Goal: Task Accomplishment & Management: Manage account settings

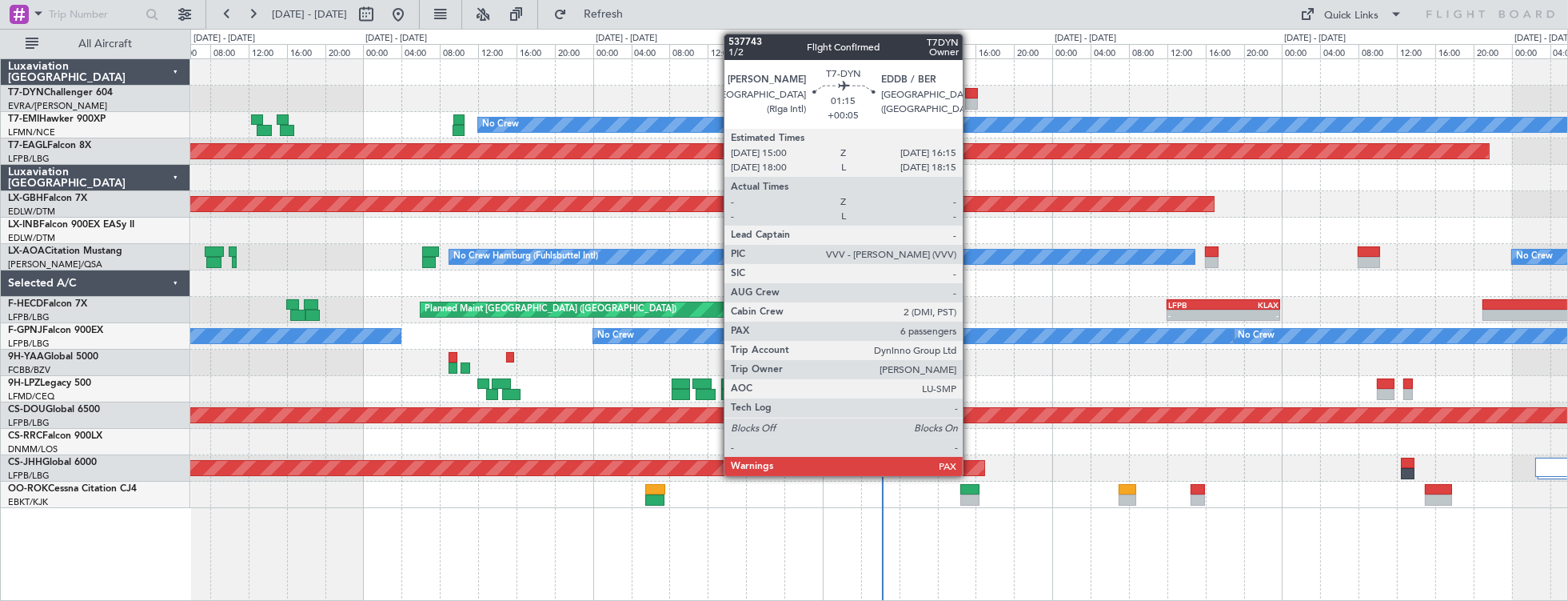
click at [971, 91] on div at bounding box center [970, 94] width 12 height 11
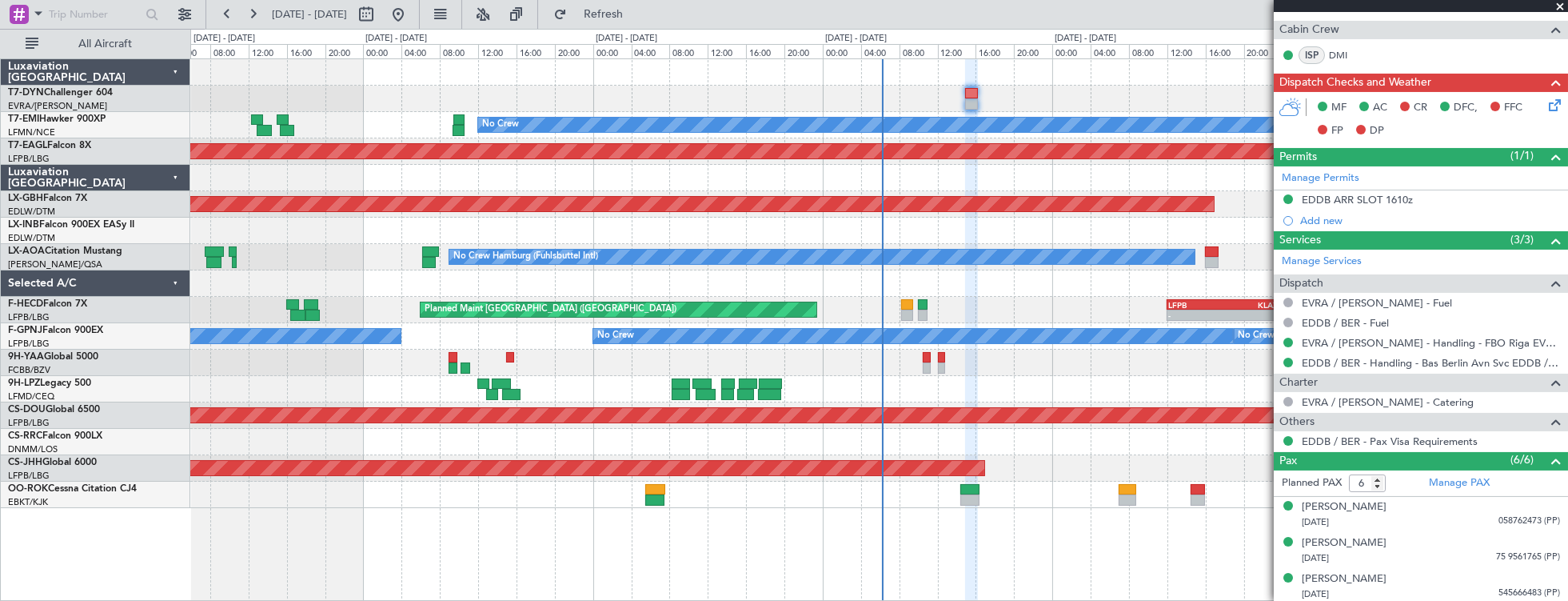
scroll to position [564, 0]
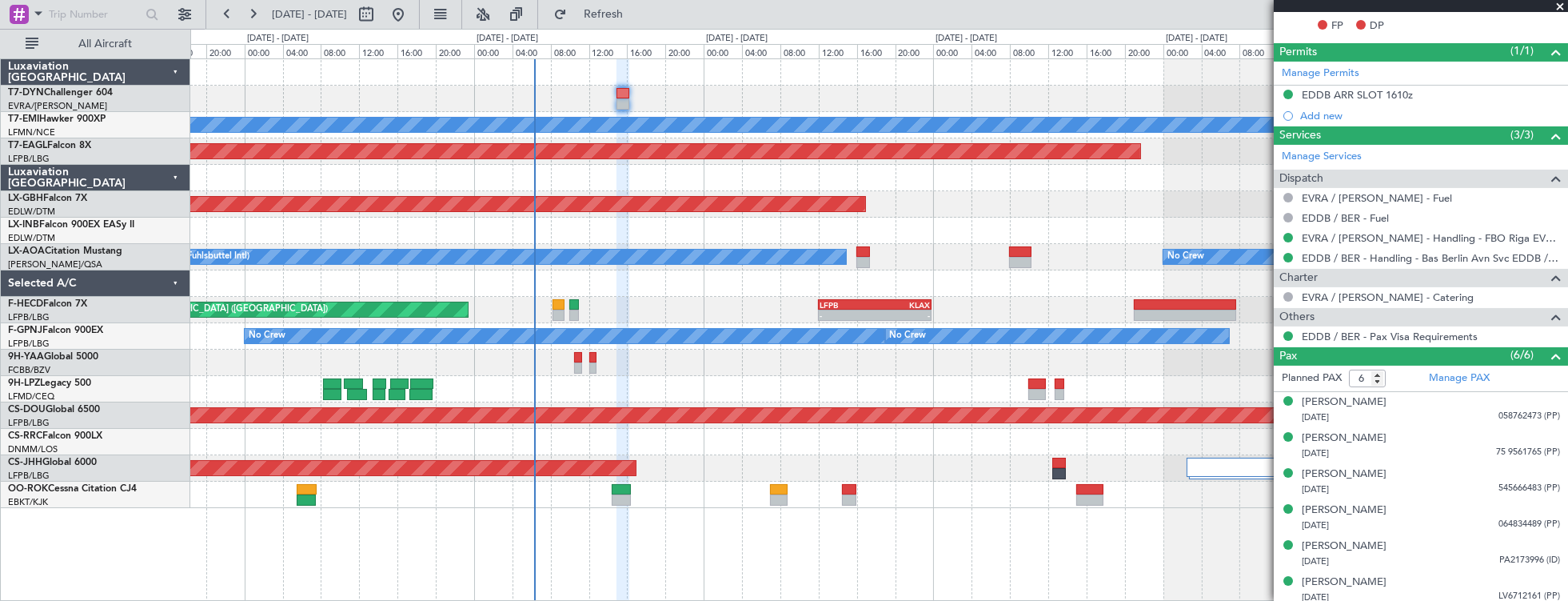
click at [678, 378] on div at bounding box center [879, 388] width 1378 height 26
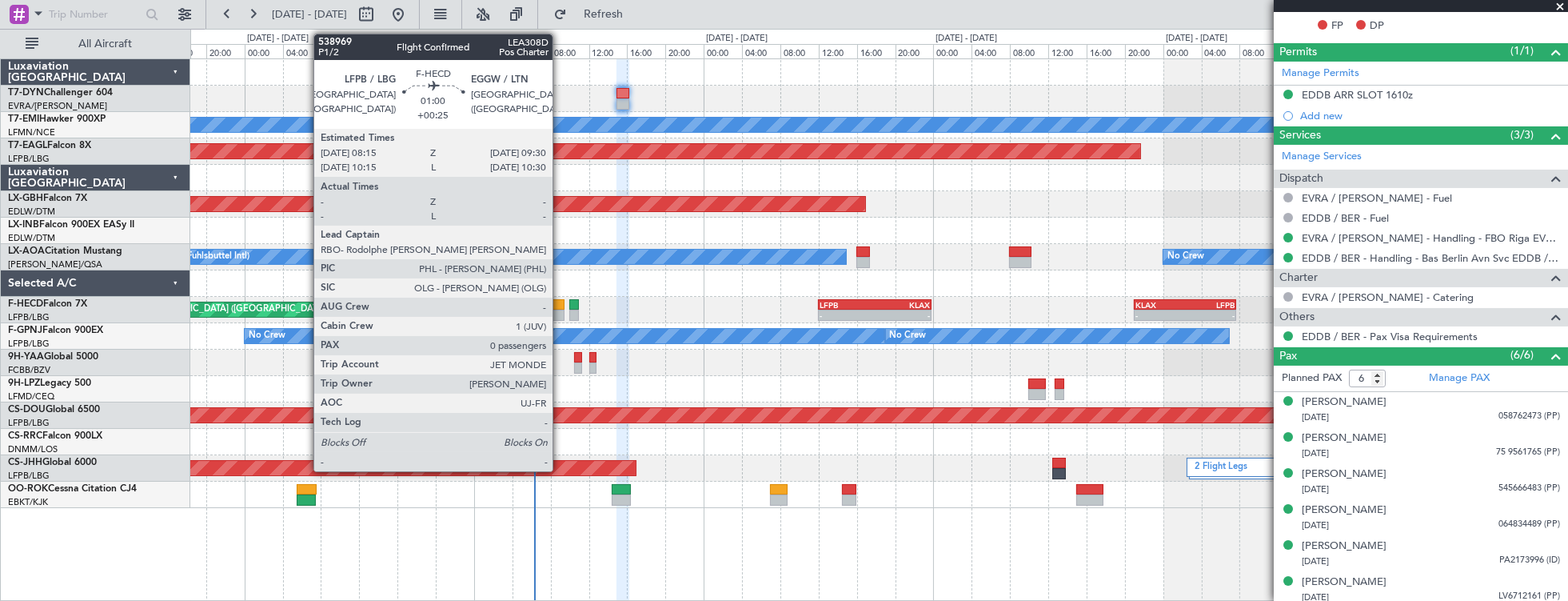
click at [558, 307] on div at bounding box center [557, 305] width 12 height 11
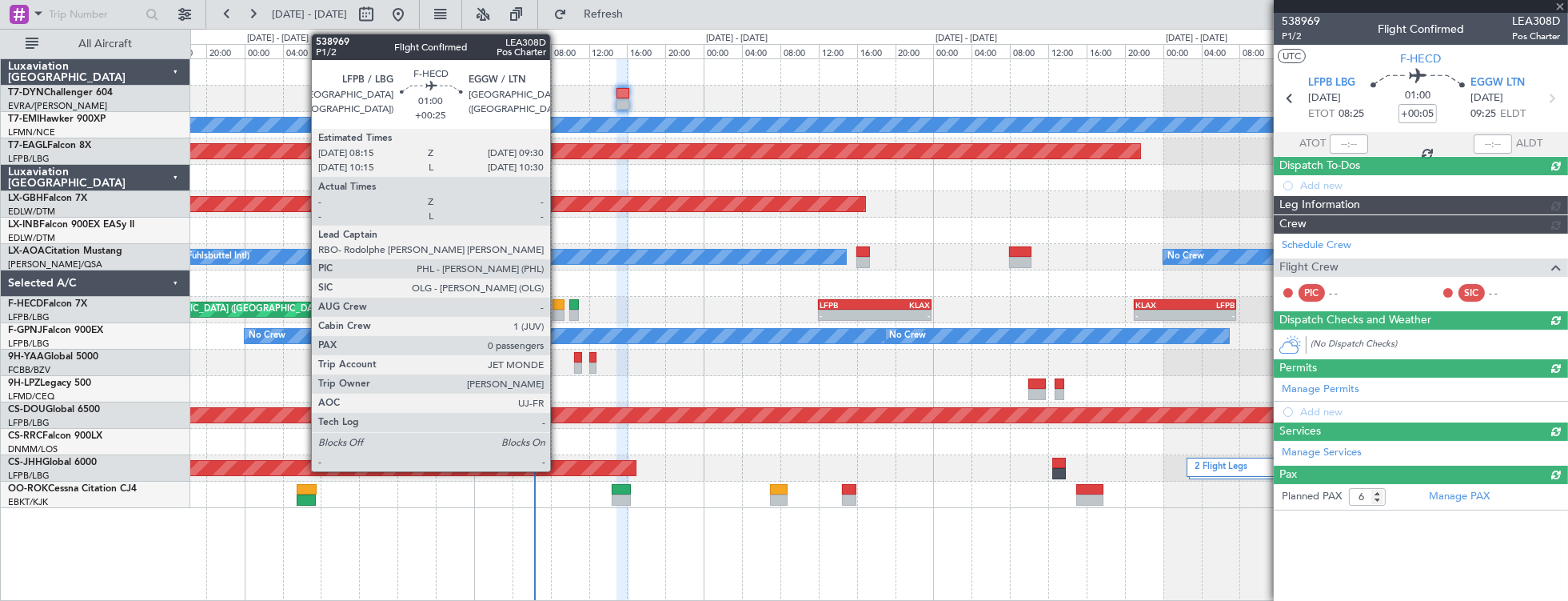
type input "+00:25"
type input "0"
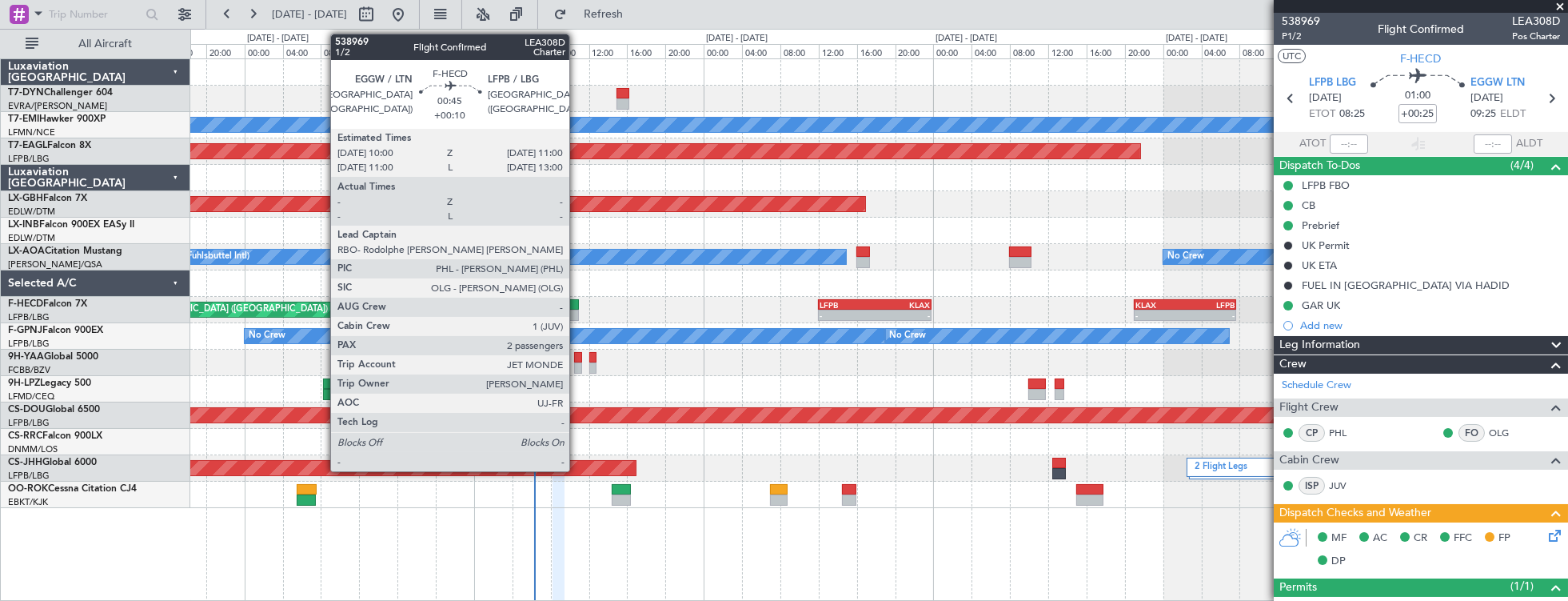
click at [577, 303] on div at bounding box center [574, 305] width 10 height 11
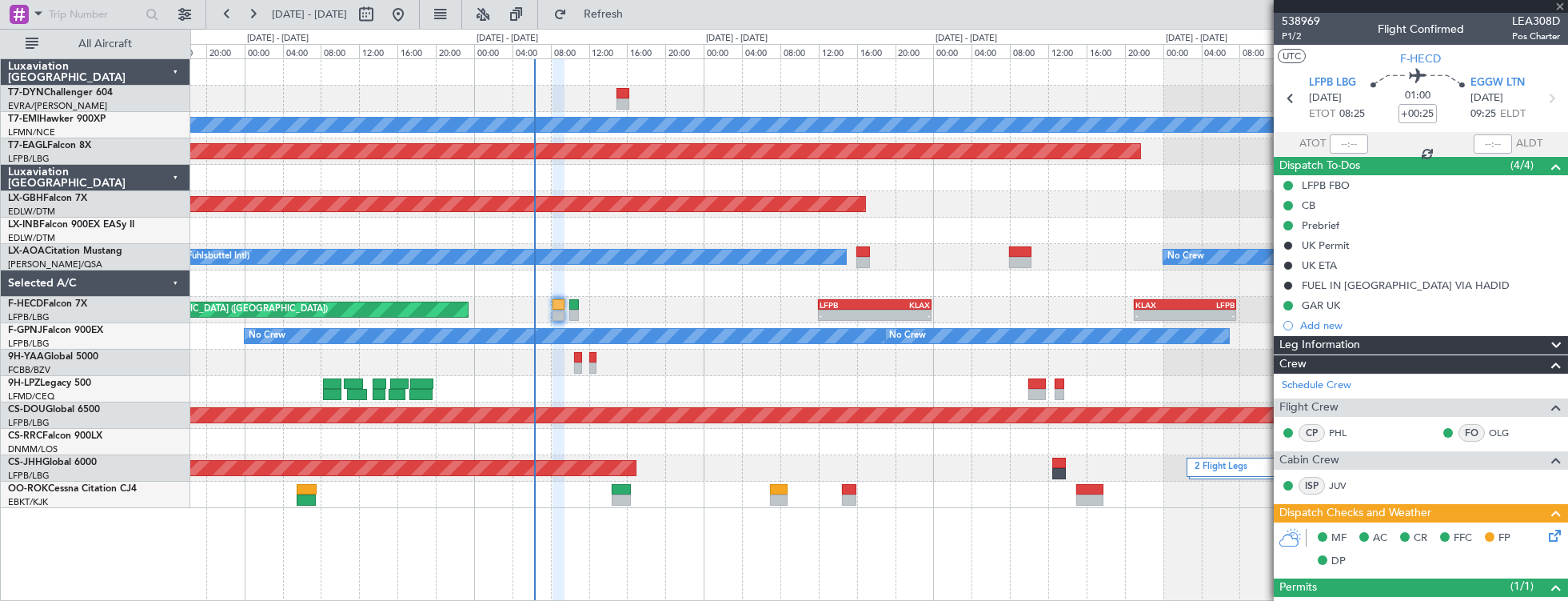
type input "+00:10"
type input "2"
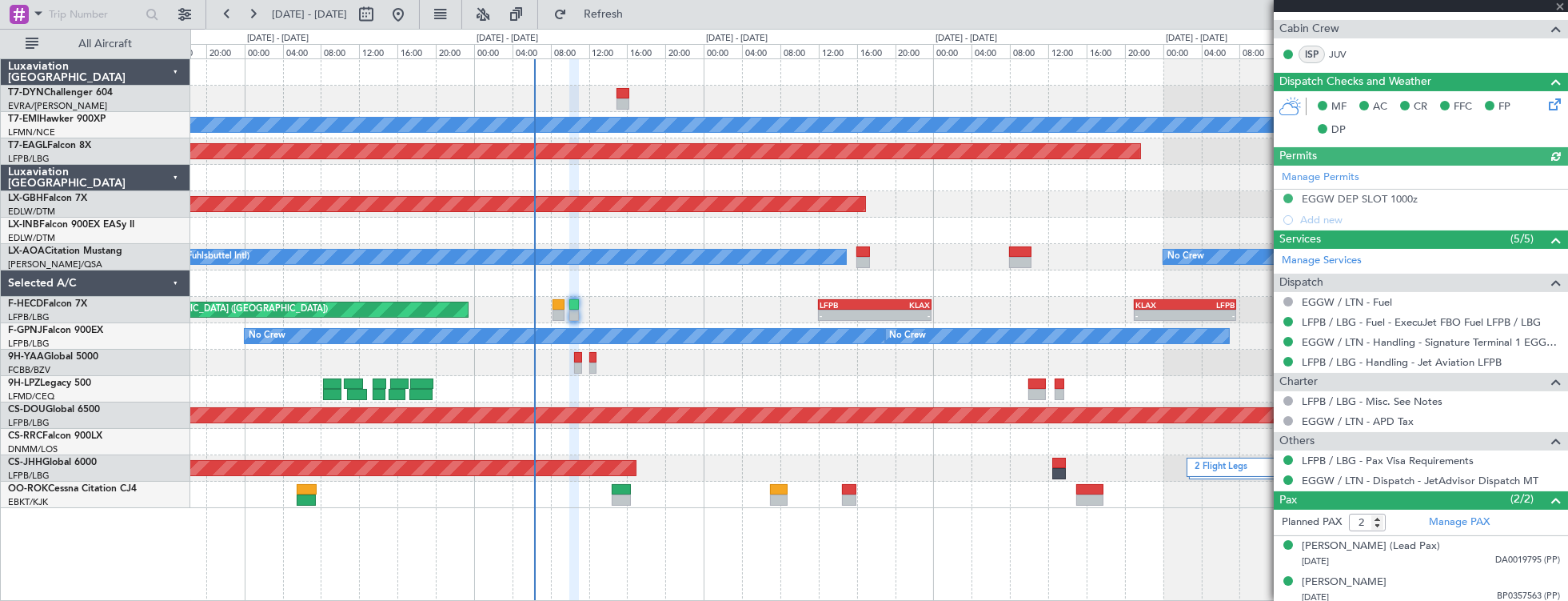
scroll to position [412, 0]
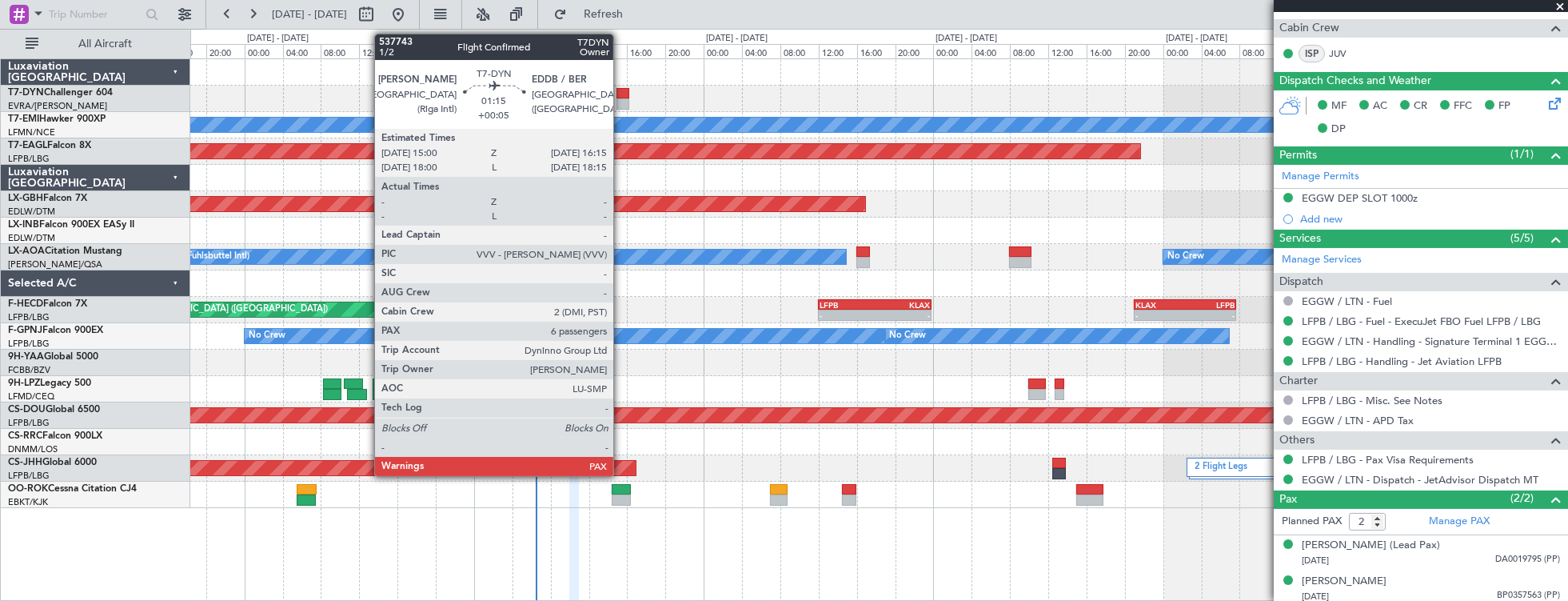
click at [621, 92] on div at bounding box center [621, 94] width 12 height 11
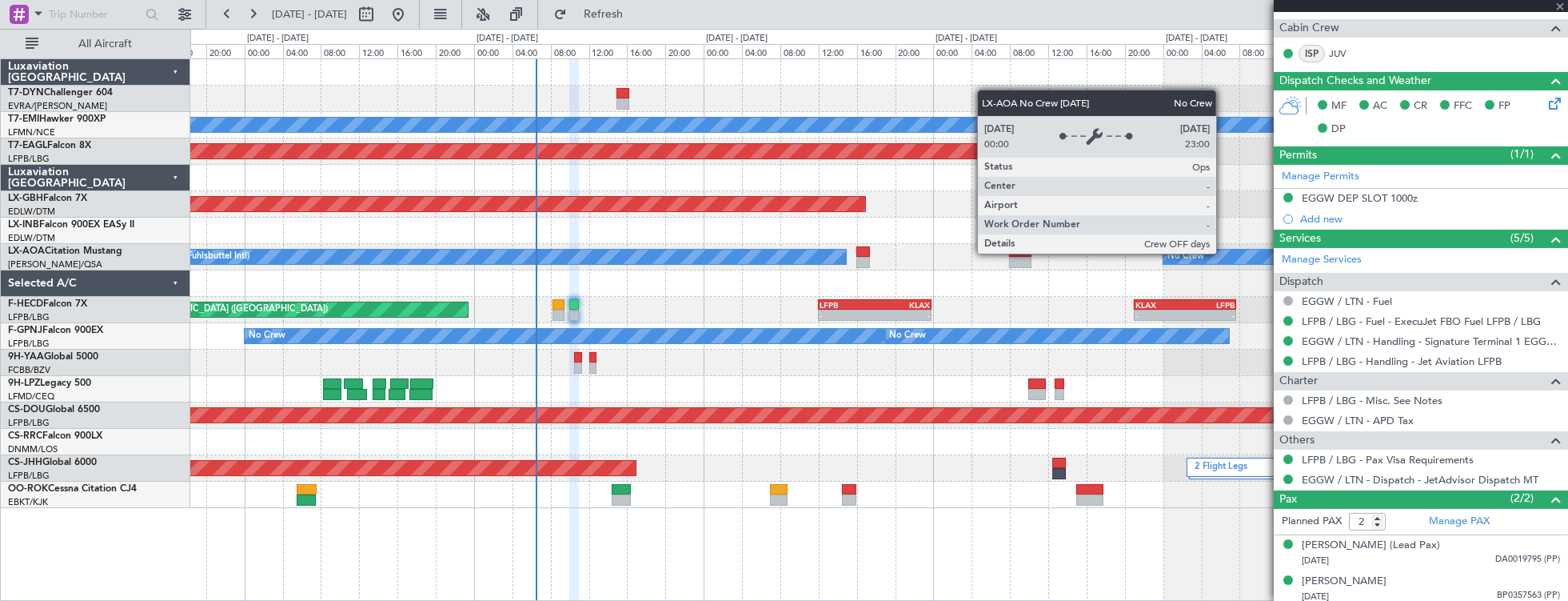
type input "+00:05"
type input "6"
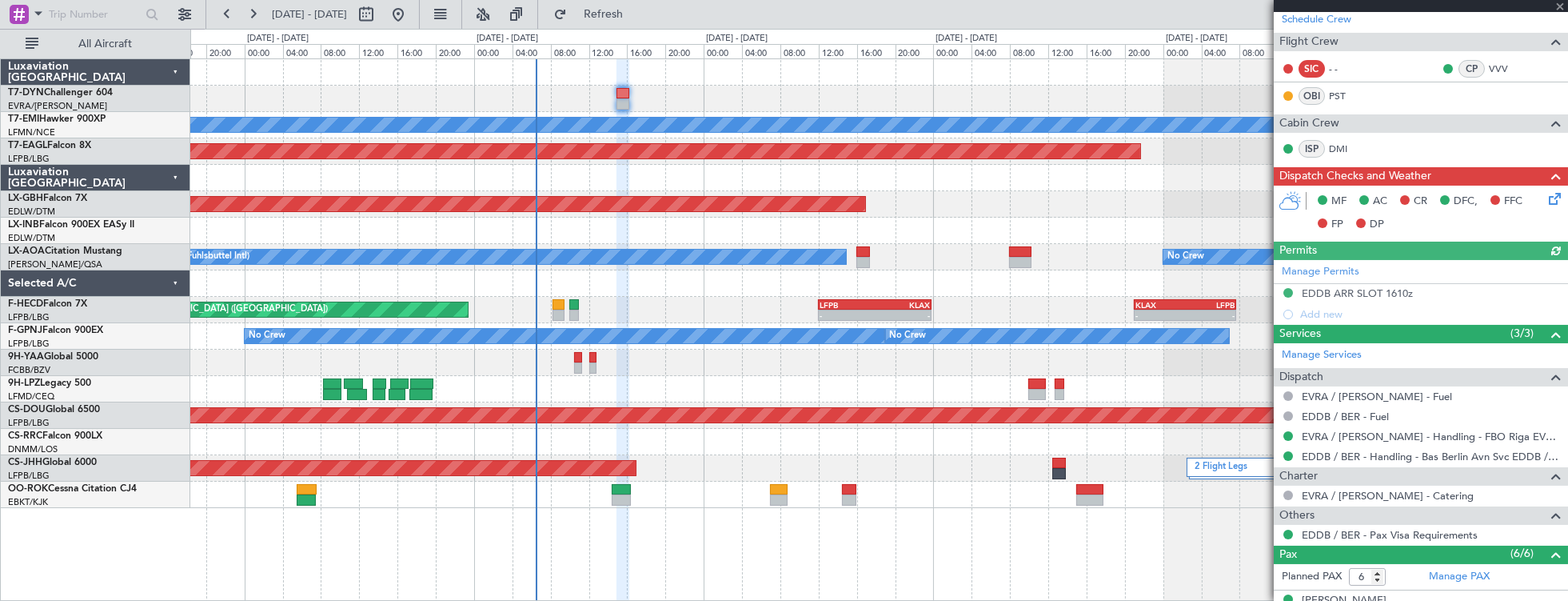
scroll to position [564, 0]
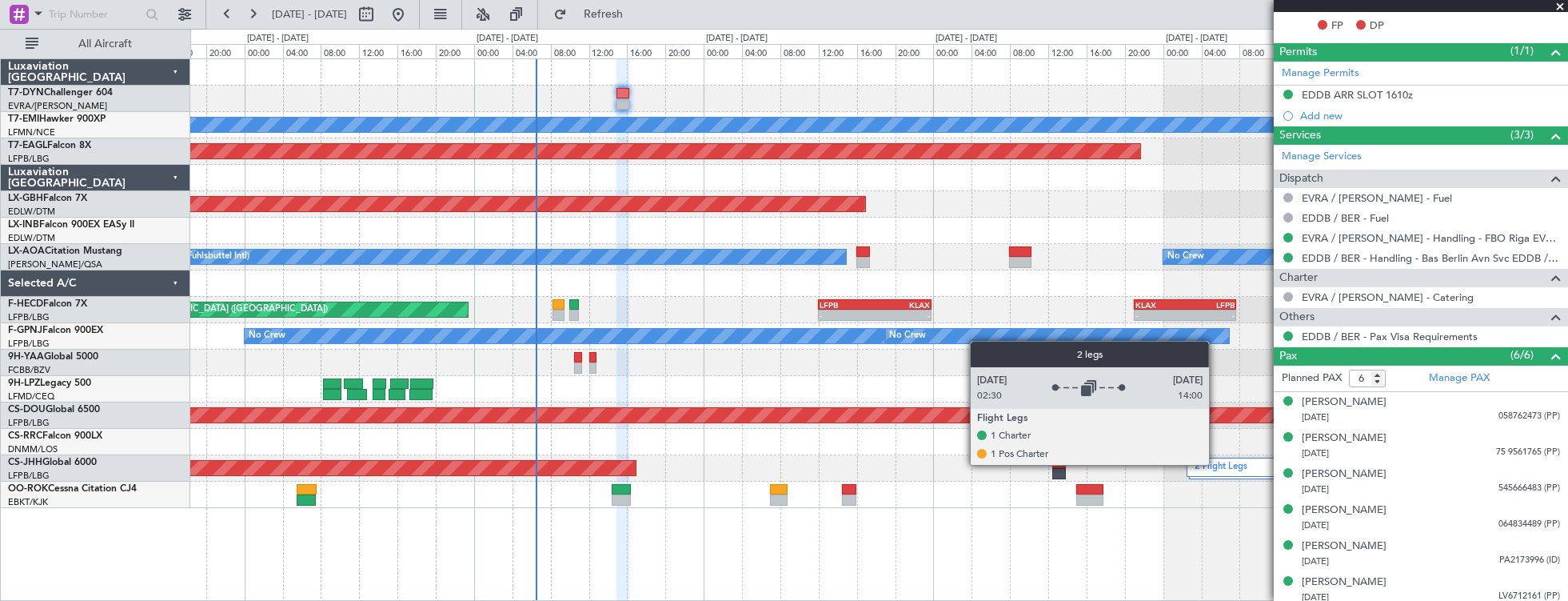
click at [1217, 464] on label "2 Flight Legs" at bounding box center [1236, 467] width 81 height 14
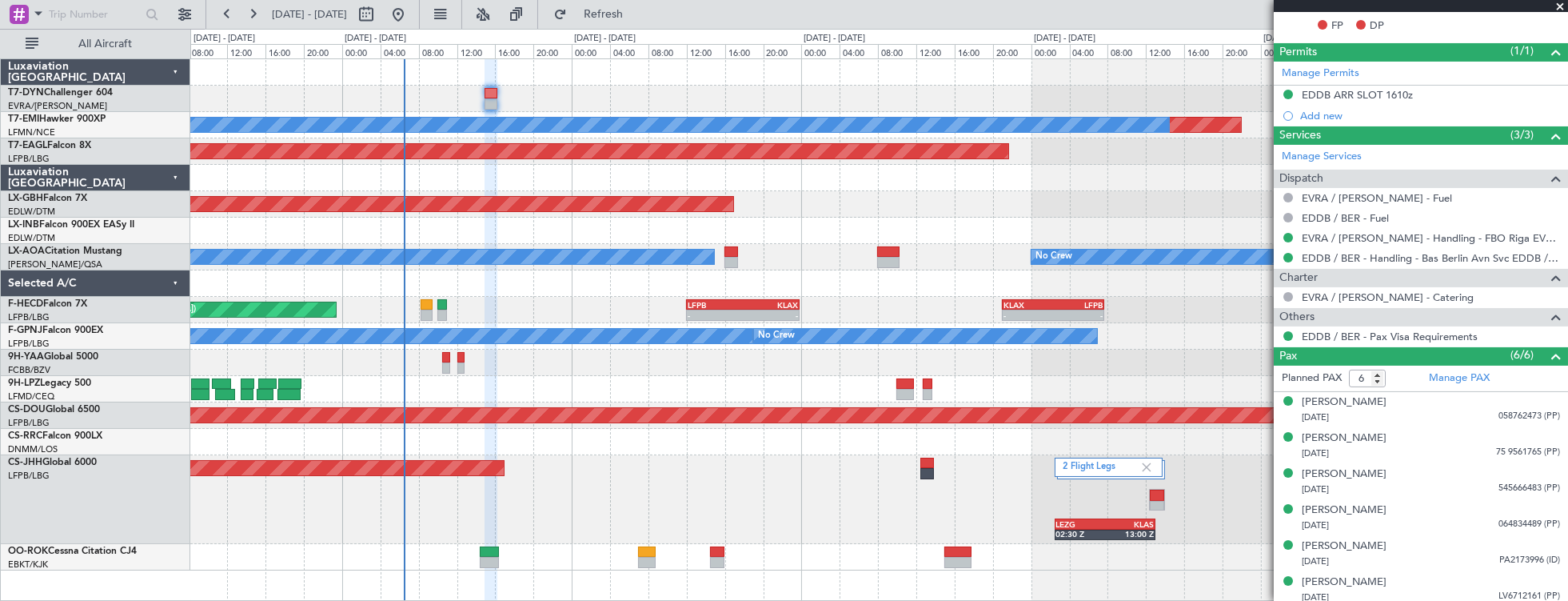
click at [1038, 365] on div "Planned Maint No Crew Planned Maint [GEOGRAPHIC_DATA] (Al Maktoum Intl) Planned…" at bounding box center [879, 314] width 1378 height 511
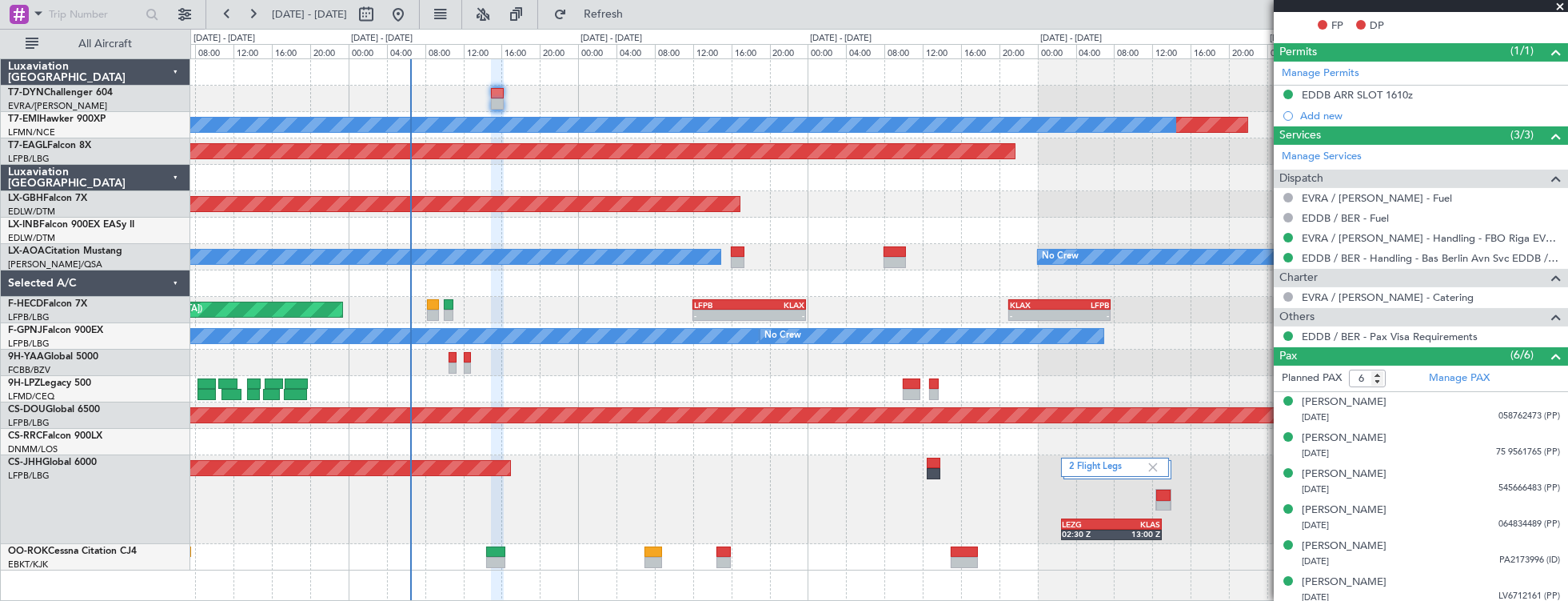
click at [522, 369] on div "Planned Maint No Crew Planned Maint [GEOGRAPHIC_DATA] (Al Maktoum Intl) Planned…" at bounding box center [879, 314] width 1378 height 511
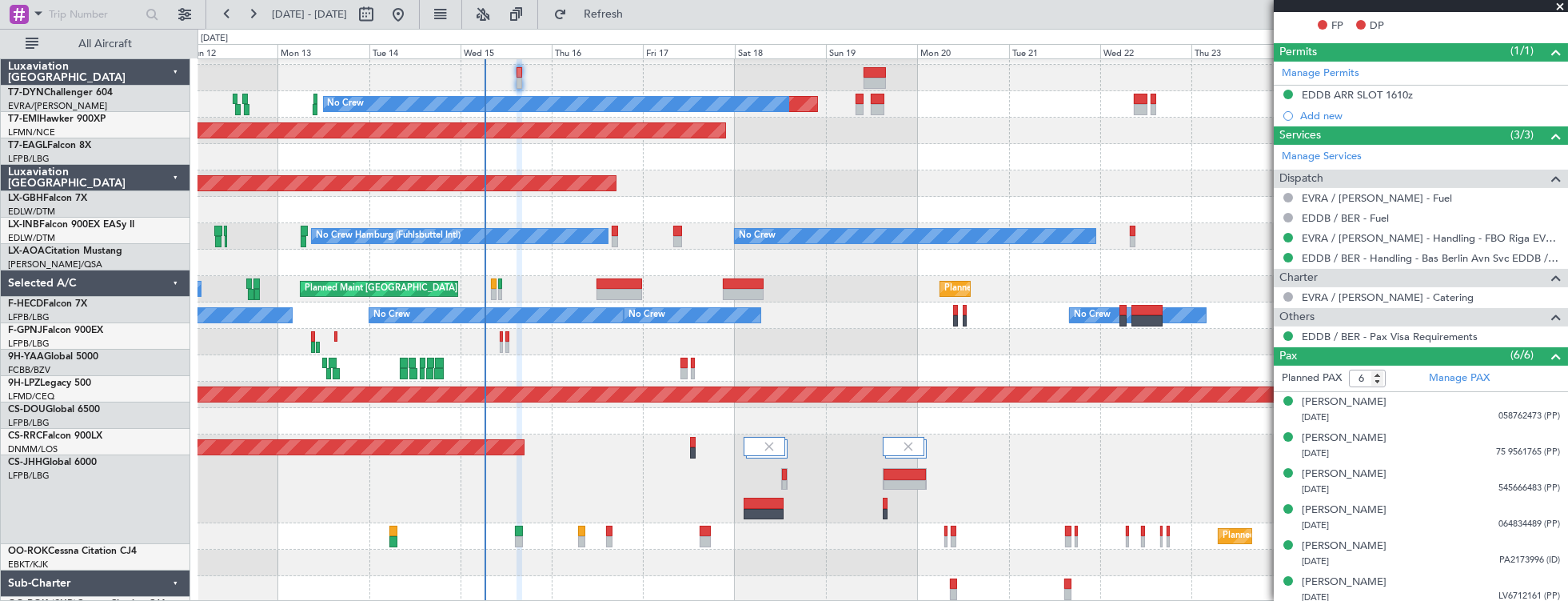
scroll to position [21, 0]
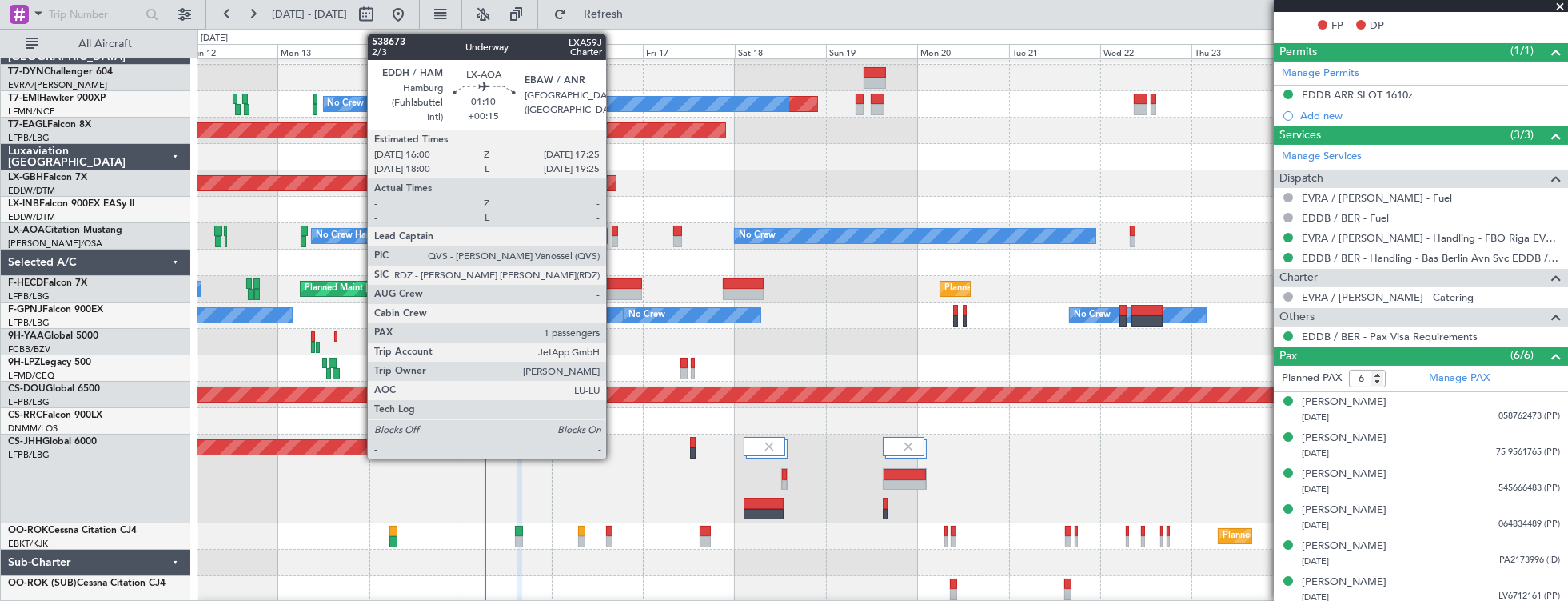
click at [614, 230] on div at bounding box center [614, 231] width 5 height 11
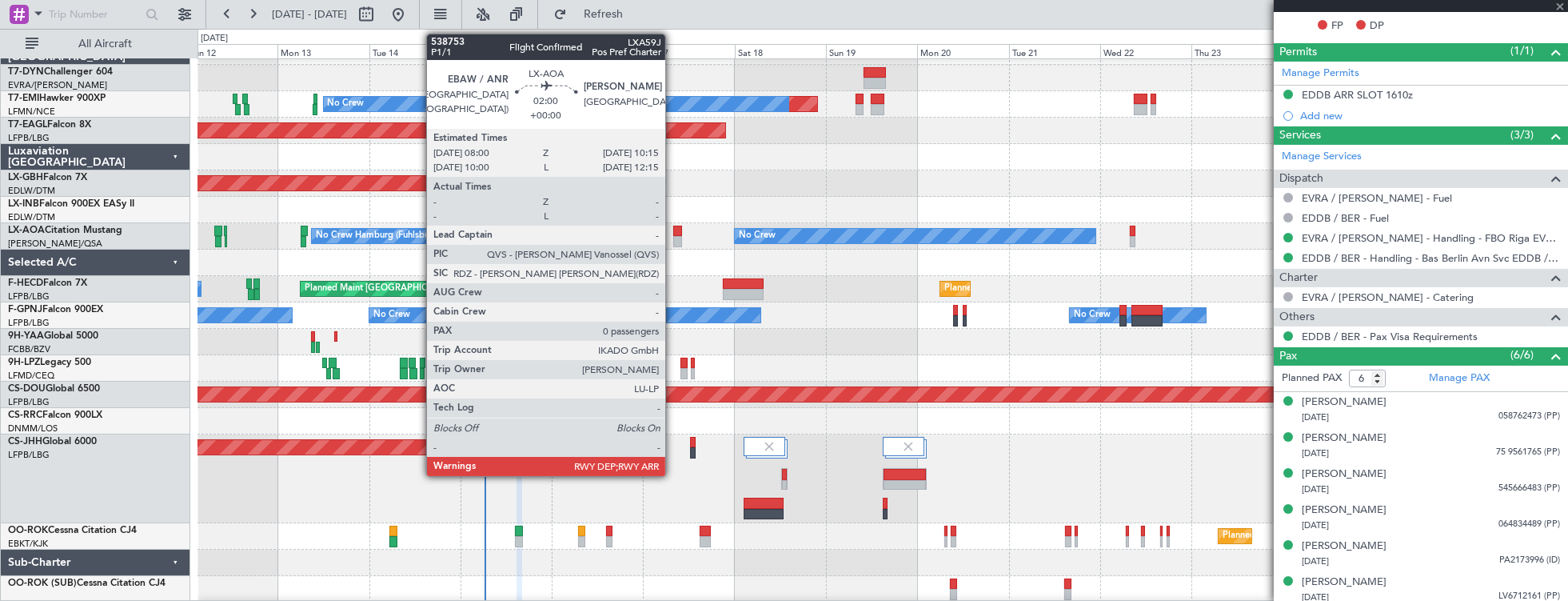
type input "+00:15"
type input "1"
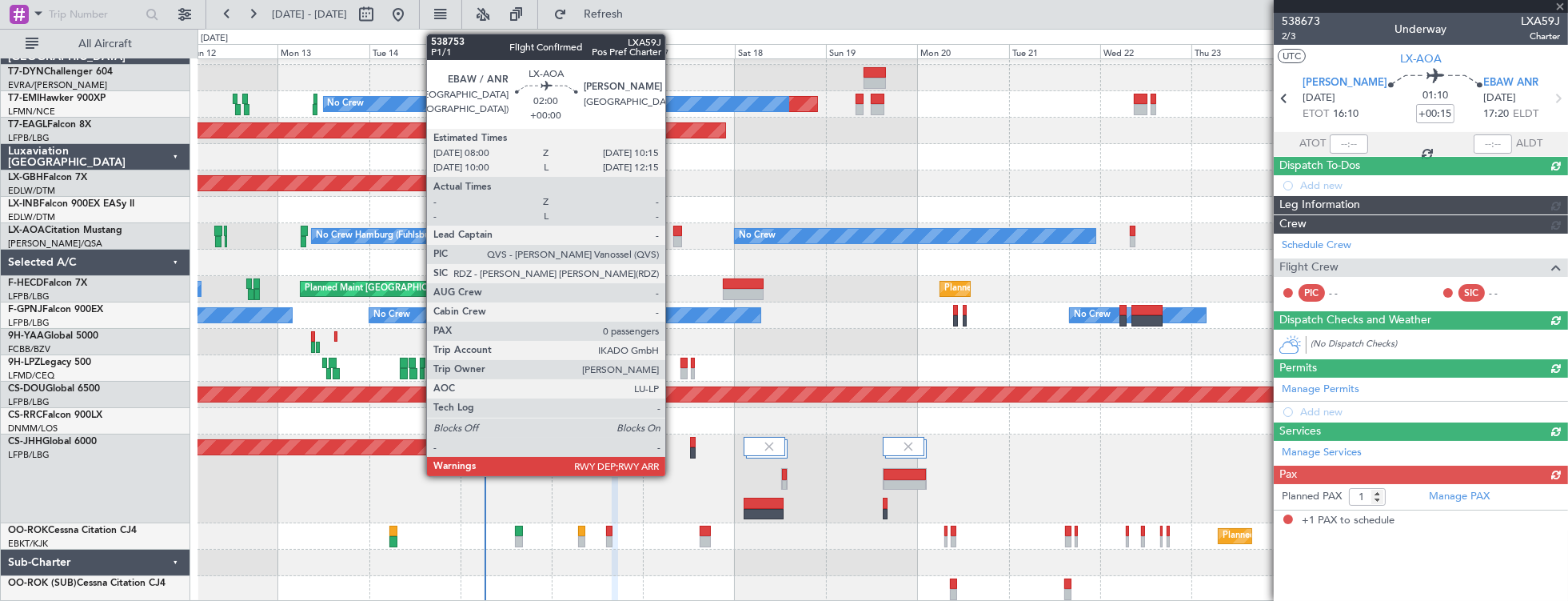
scroll to position [0, 0]
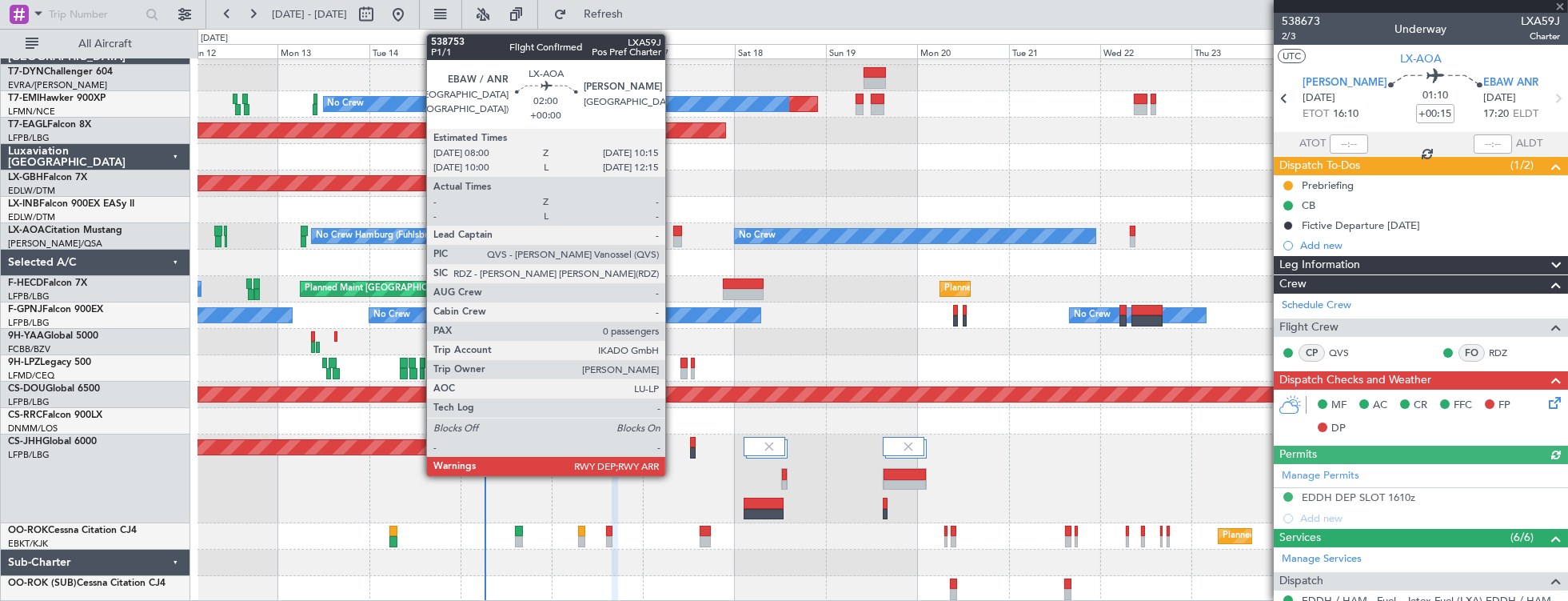
click at [673, 231] on div at bounding box center [677, 231] width 9 height 11
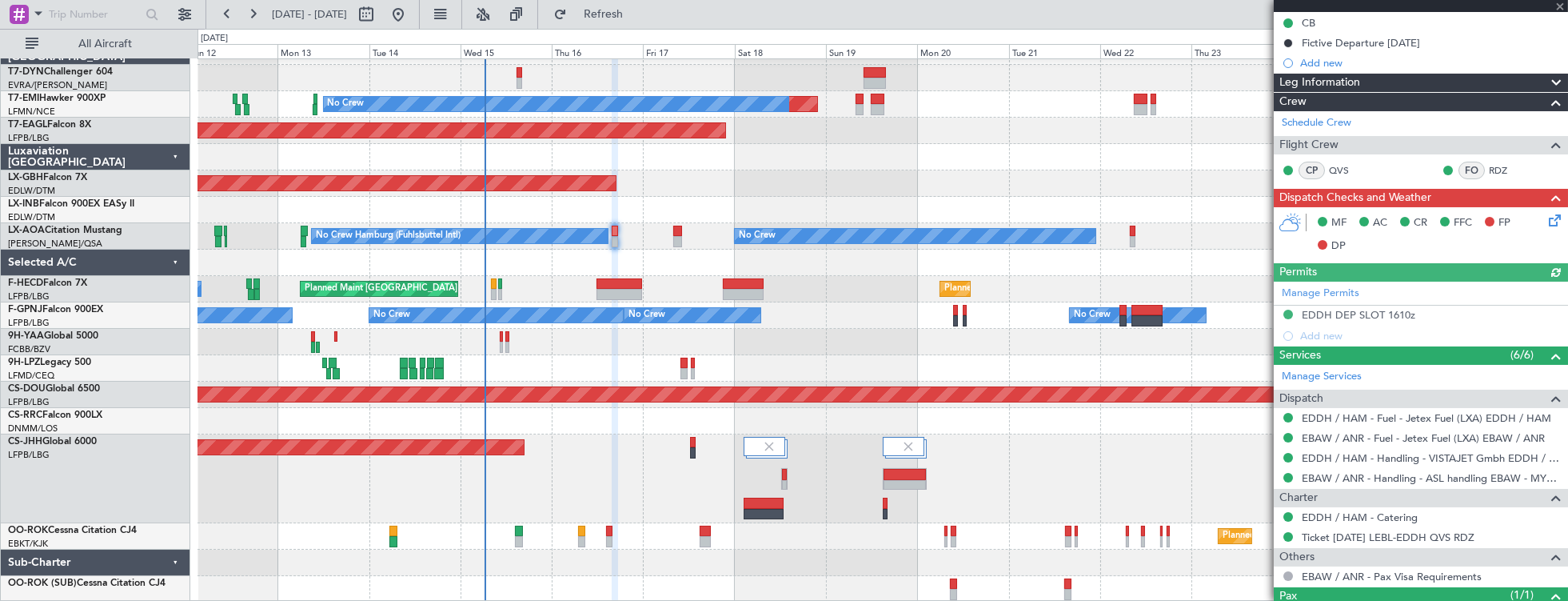
scroll to position [243, 0]
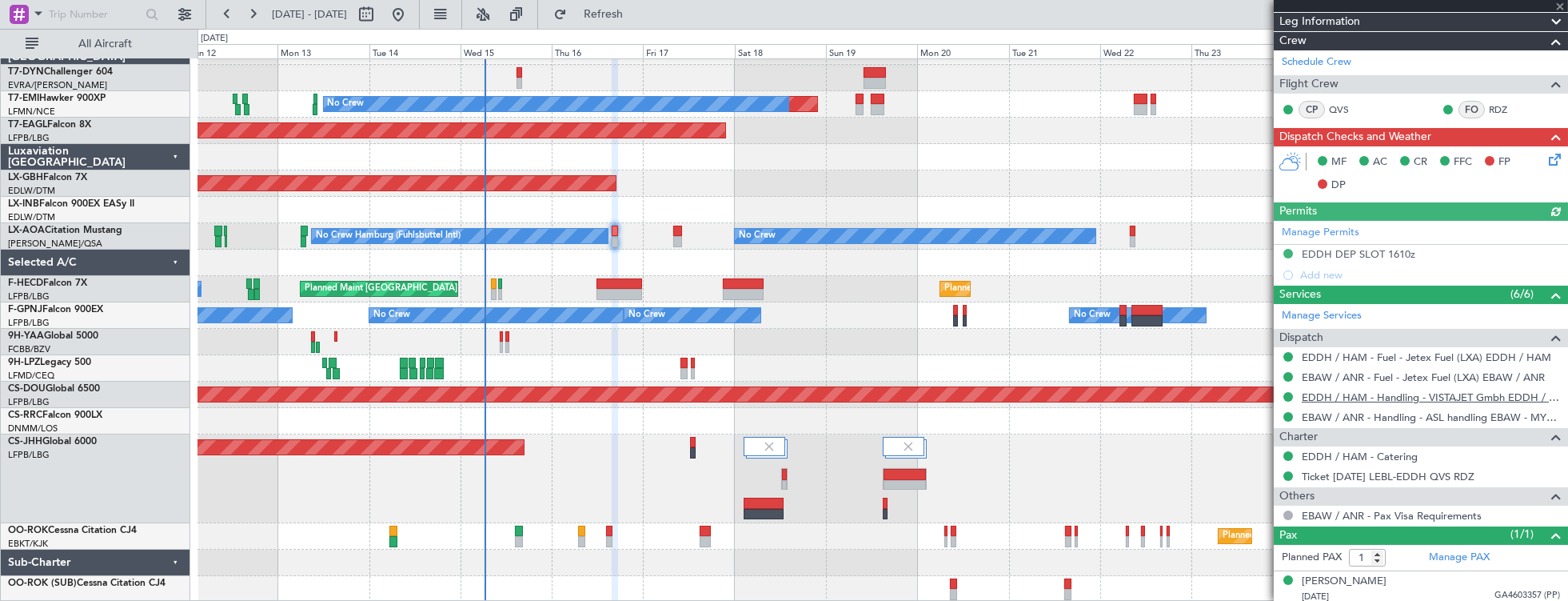
type input "0"
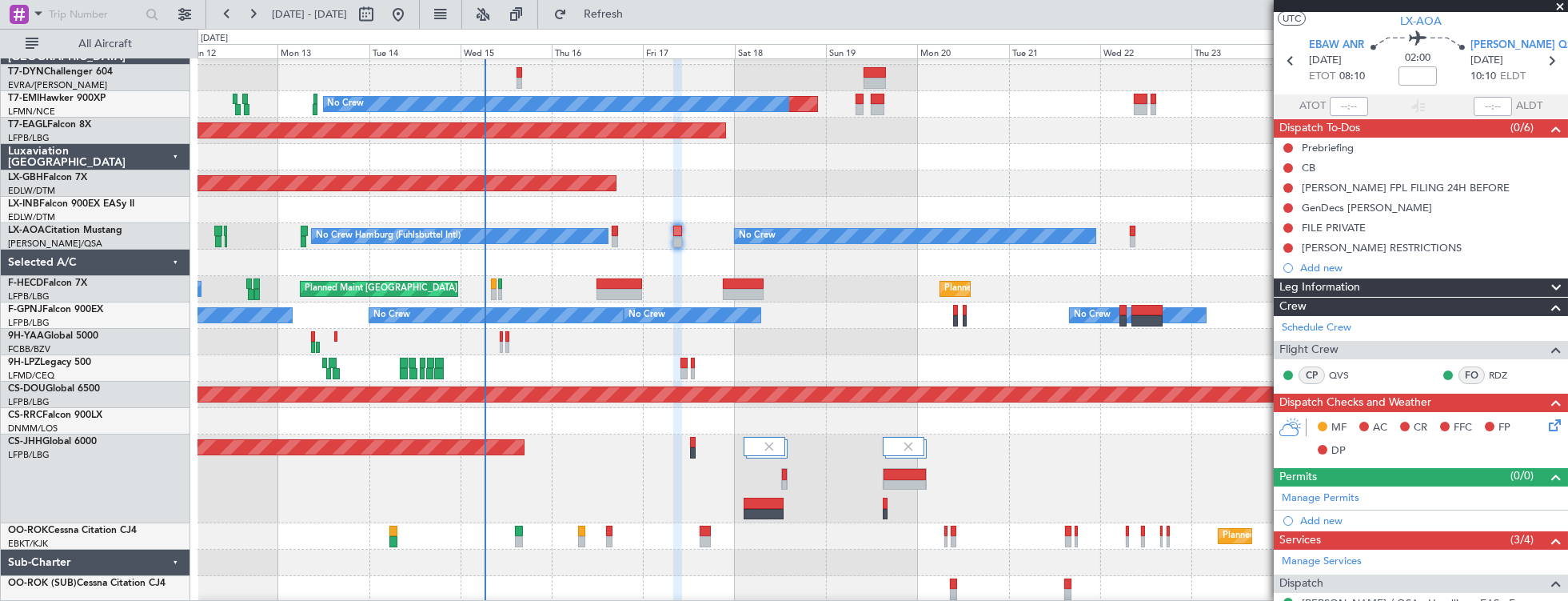
scroll to position [0, 0]
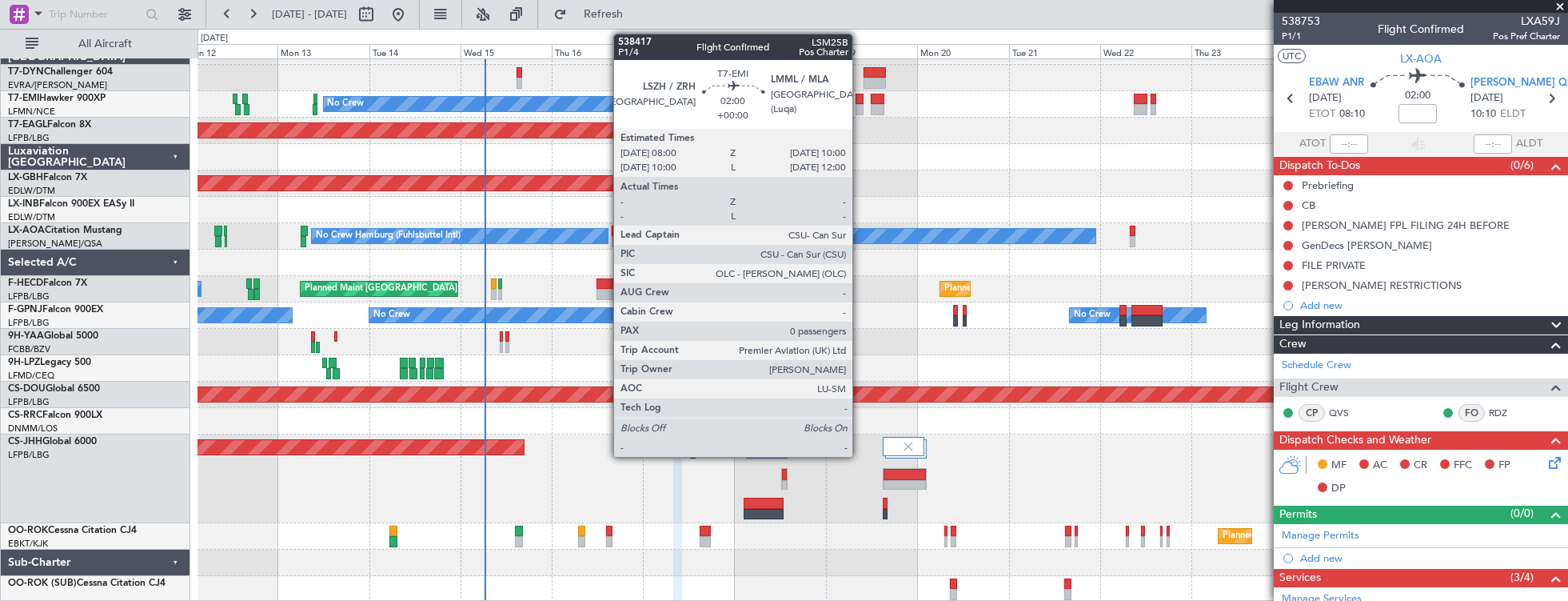
click at [860, 104] on div at bounding box center [859, 109] width 8 height 11
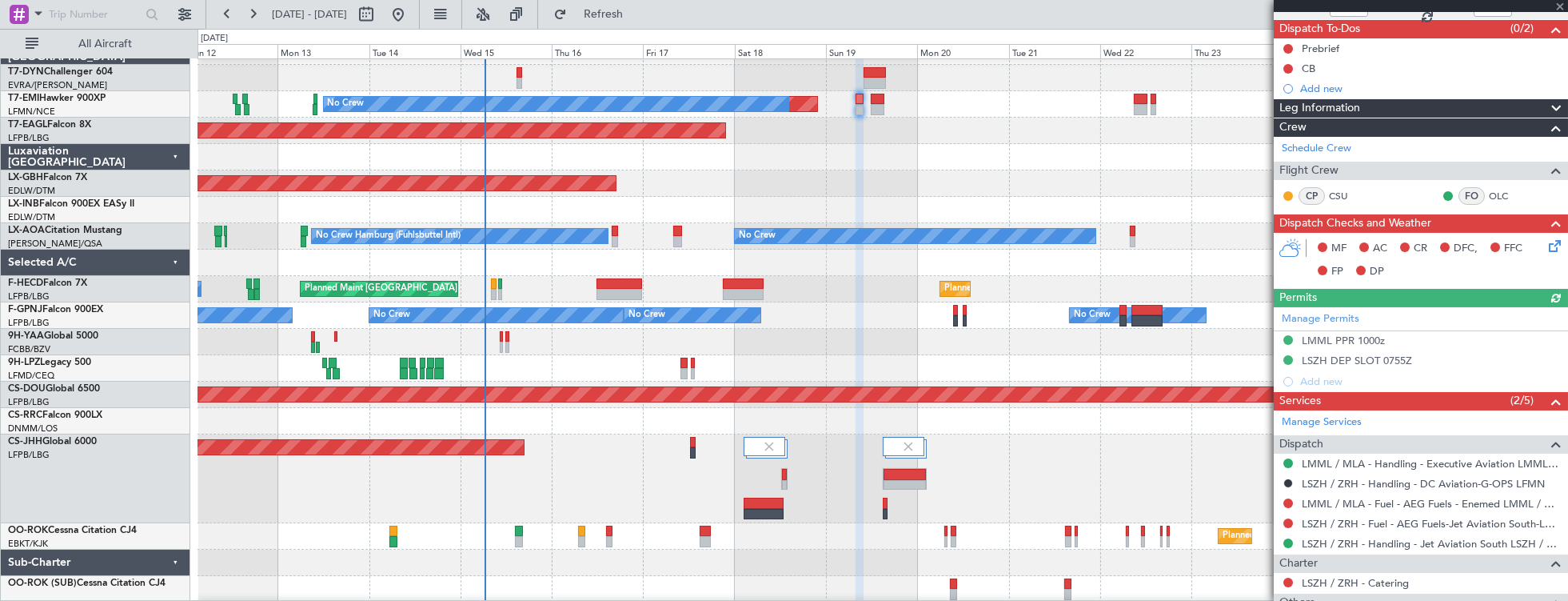
scroll to position [227, 0]
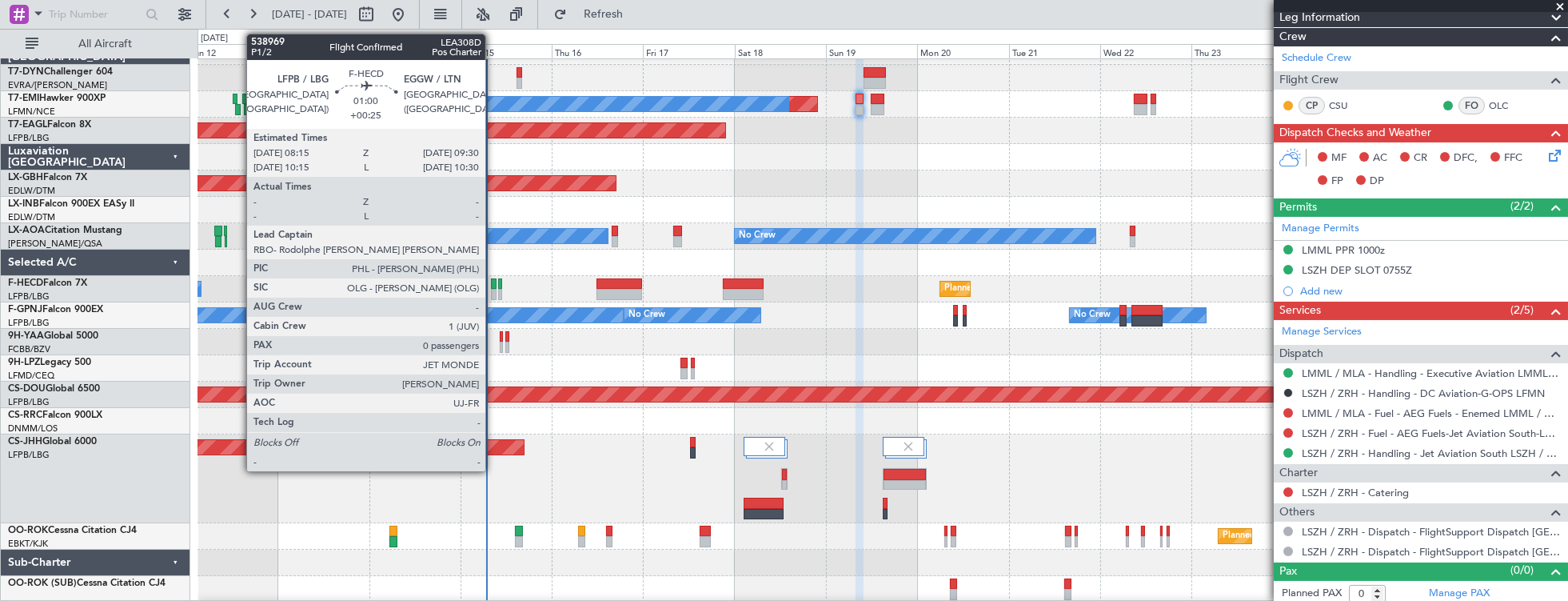
click at [494, 283] on div at bounding box center [493, 284] width 5 height 11
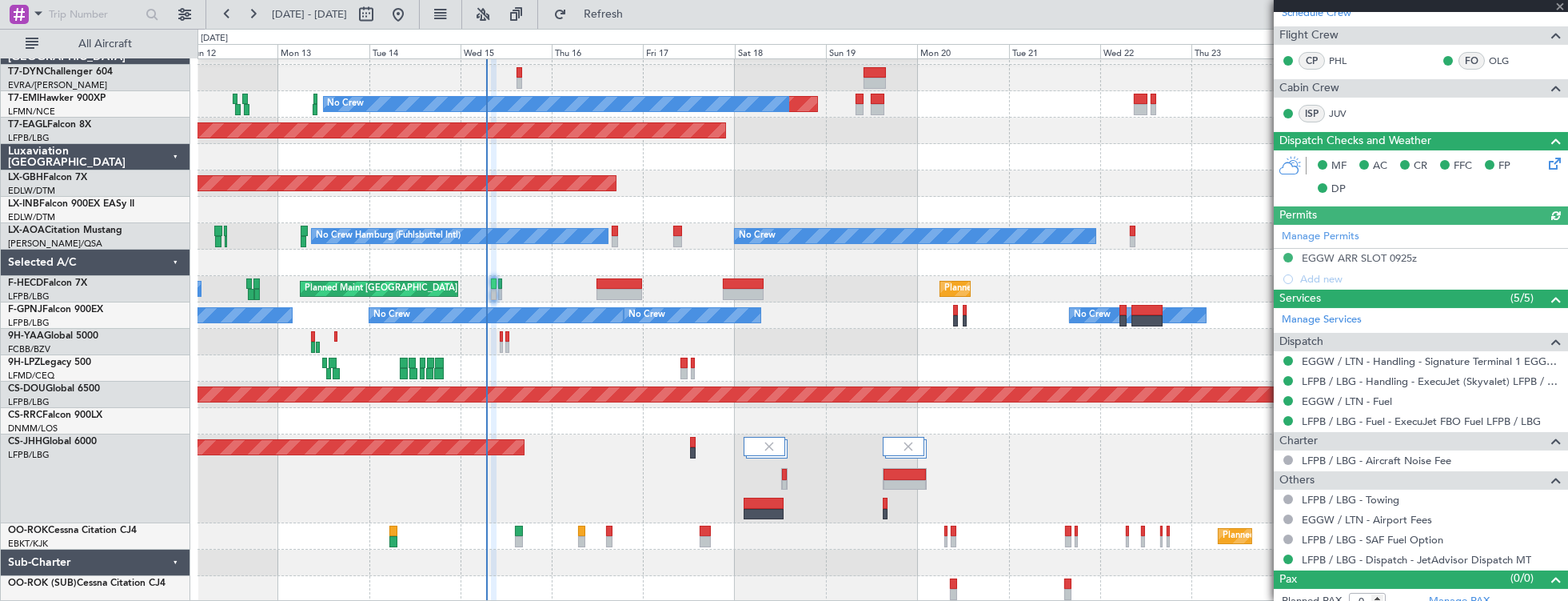
scroll to position [380, 0]
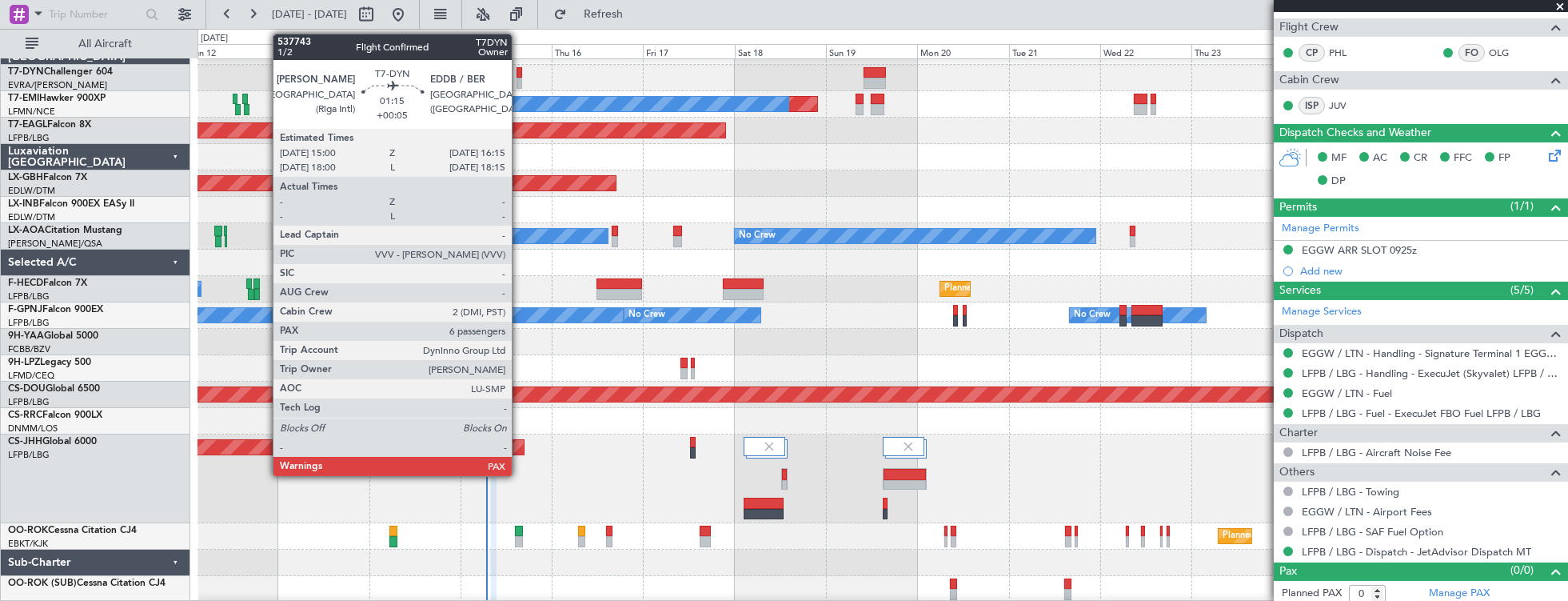
click at [520, 75] on div at bounding box center [518, 73] width 5 height 11
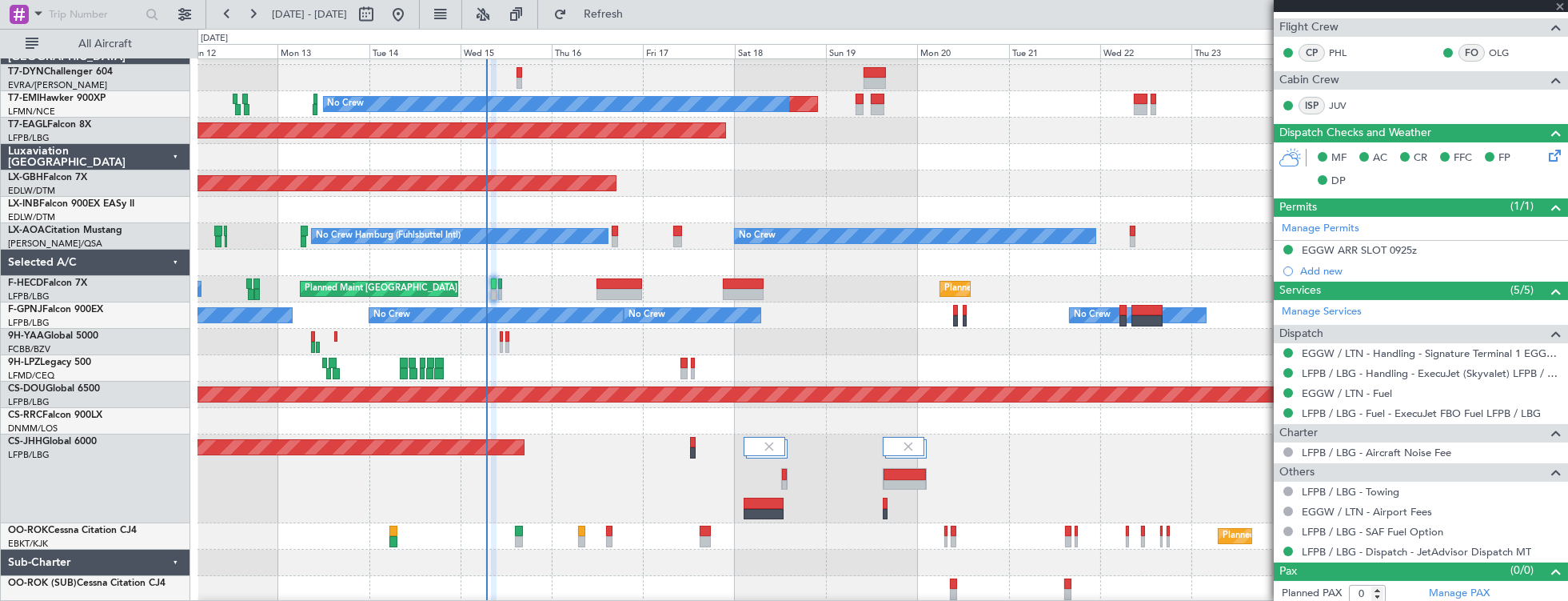
type input "+00:05"
type input "6"
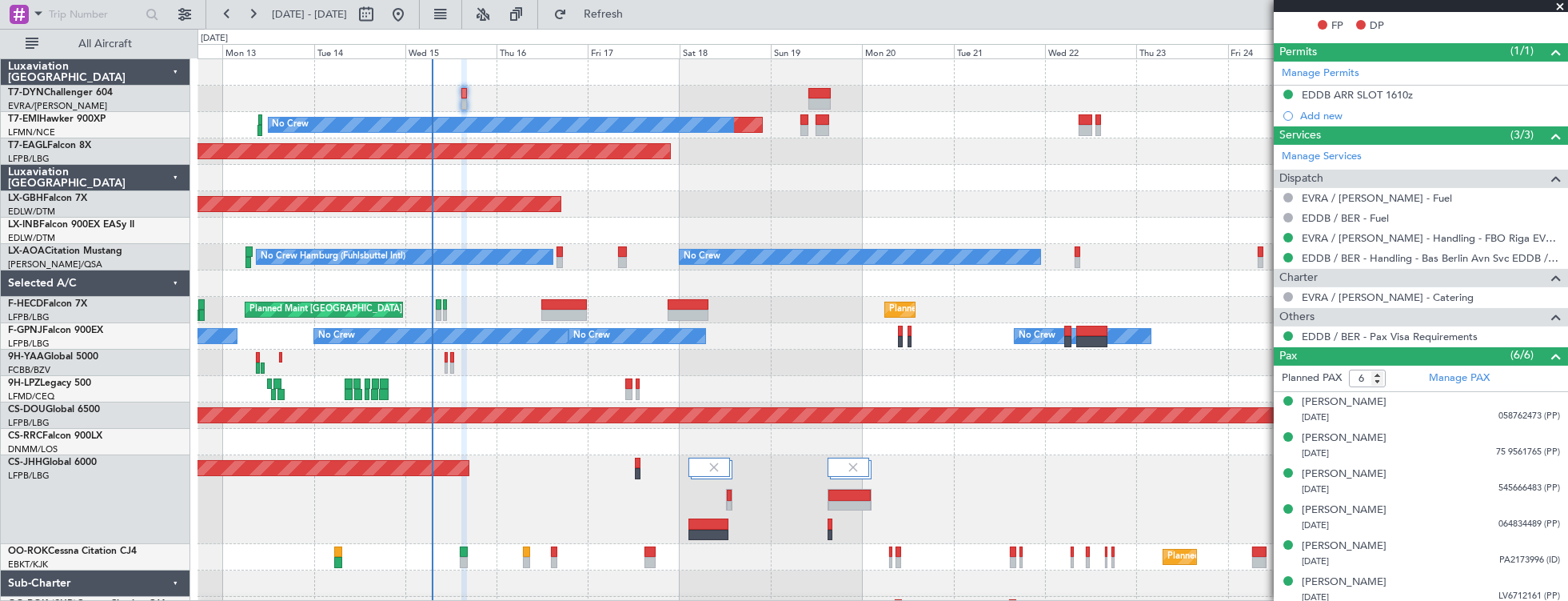
scroll to position [21, 0]
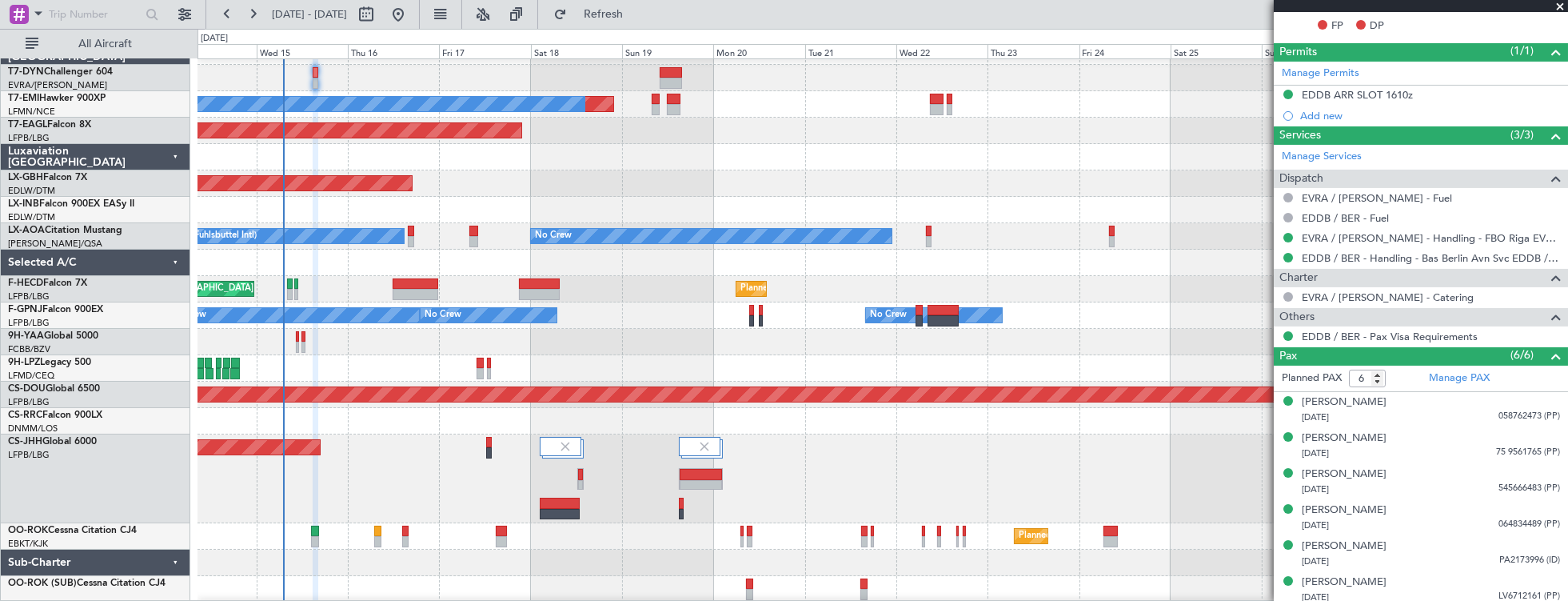
click at [906, 257] on div "Planned Maint No Crew Planned Maint [GEOGRAPHIC_DATA] (Al Maktoum Intl) Planned…" at bounding box center [883, 321] width 1371 height 564
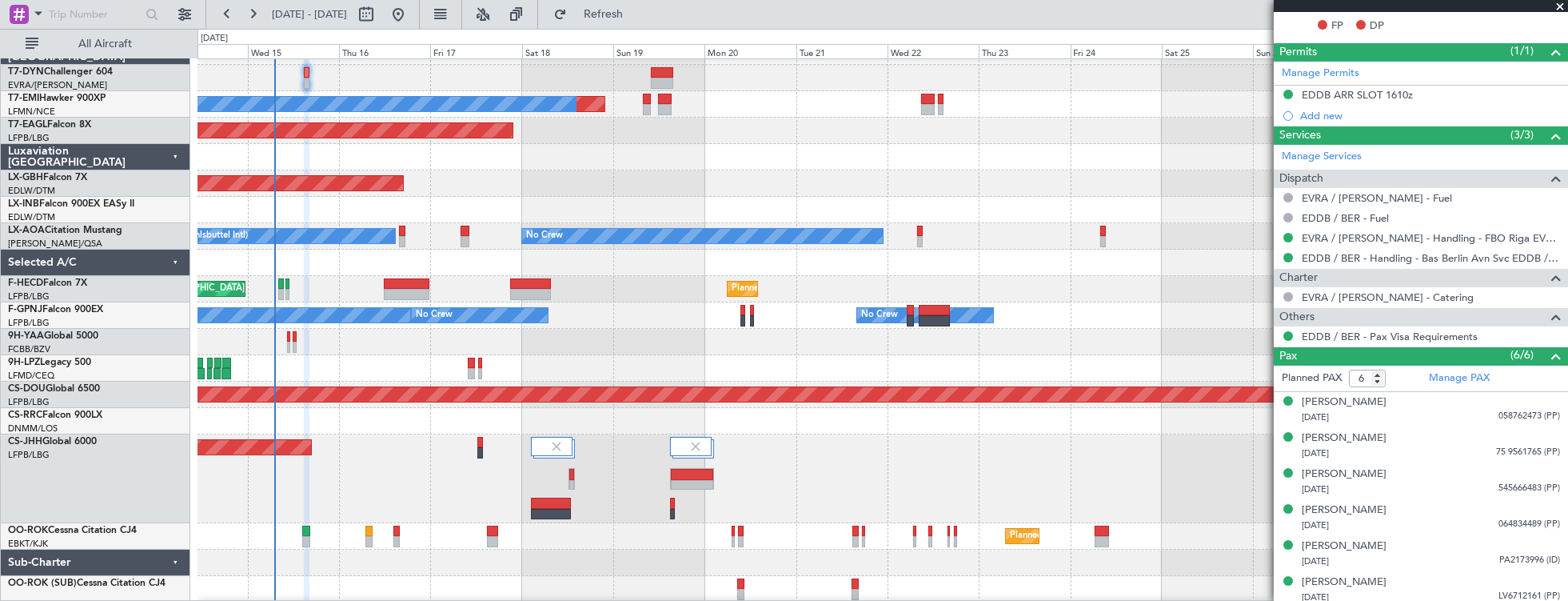
click at [791, 452] on div "Planned Maint [GEOGRAPHIC_DATA] ([GEOGRAPHIC_DATA])" at bounding box center [883, 478] width 1371 height 89
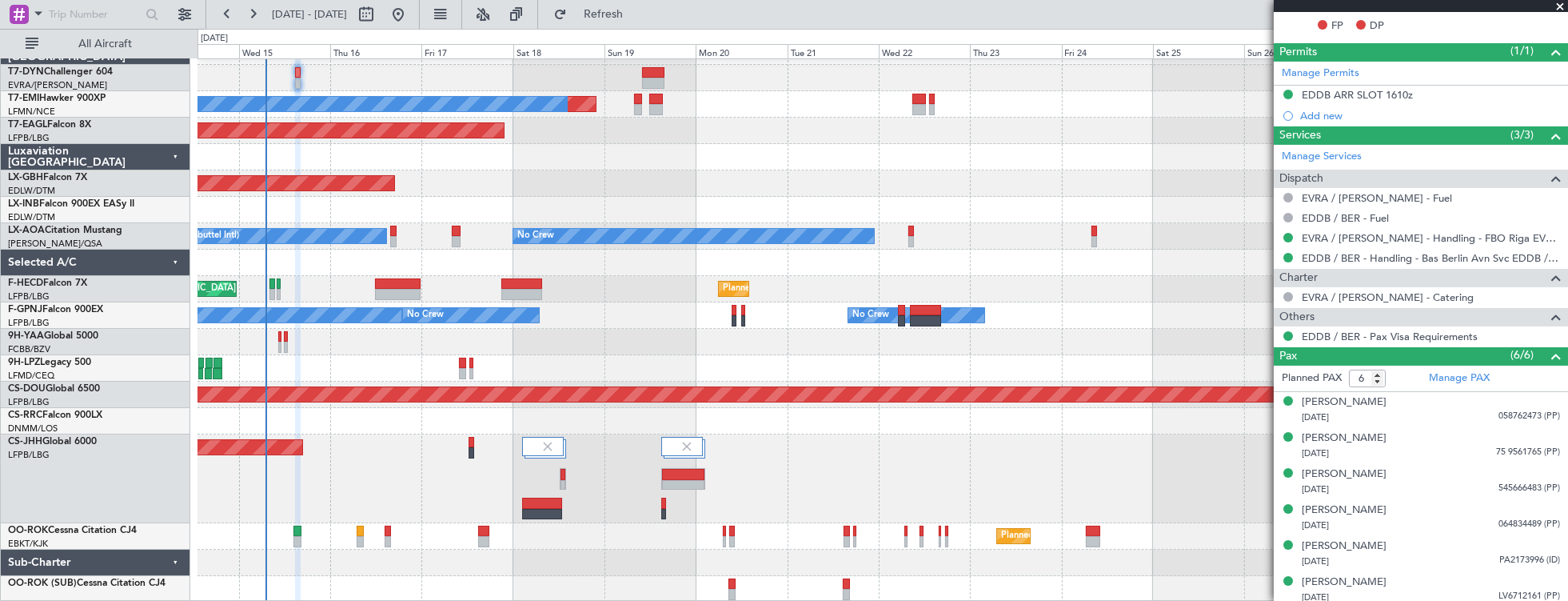
click at [855, 424] on div "Planned Maint No Crew Planned Maint [GEOGRAPHIC_DATA] (Al Maktoum Intl) Planned…" at bounding box center [883, 321] width 1371 height 564
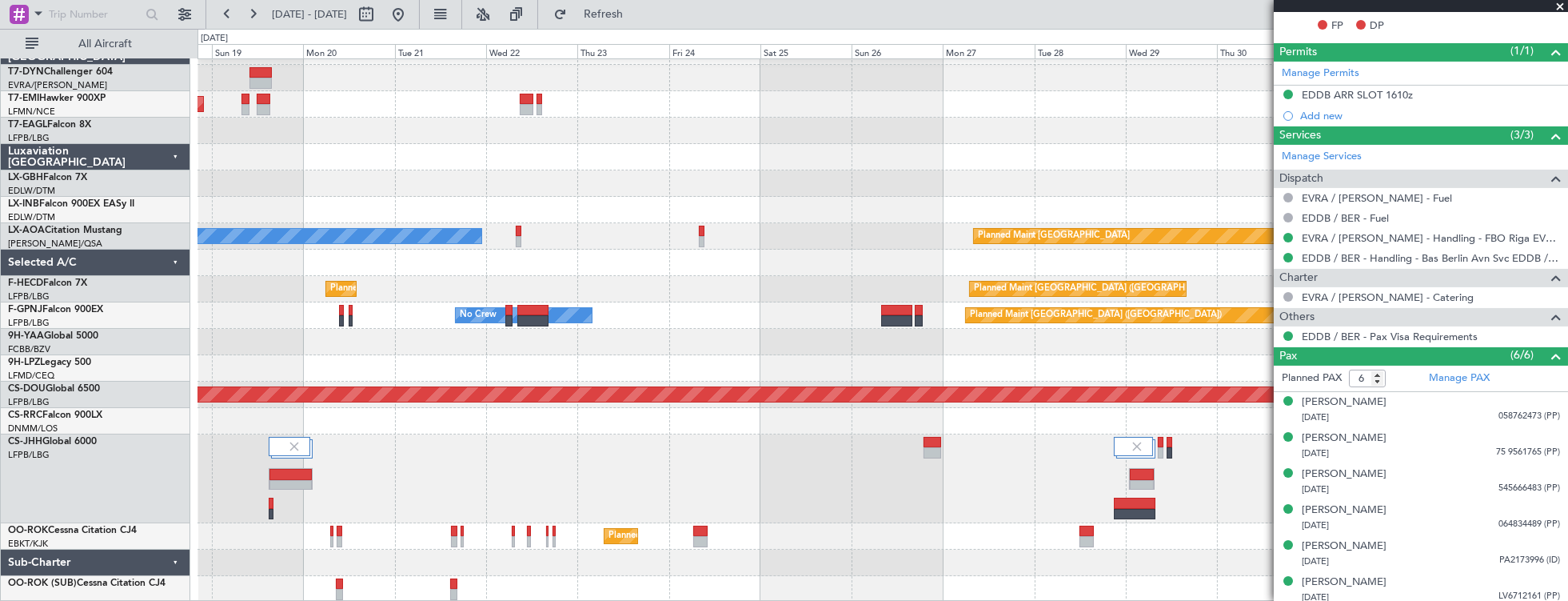
click at [357, 346] on div "Planned Maint No Crew Planned Maint [GEOGRAPHIC_DATA] (Al Maktoum Intl) Planned…" at bounding box center [883, 321] width 1371 height 564
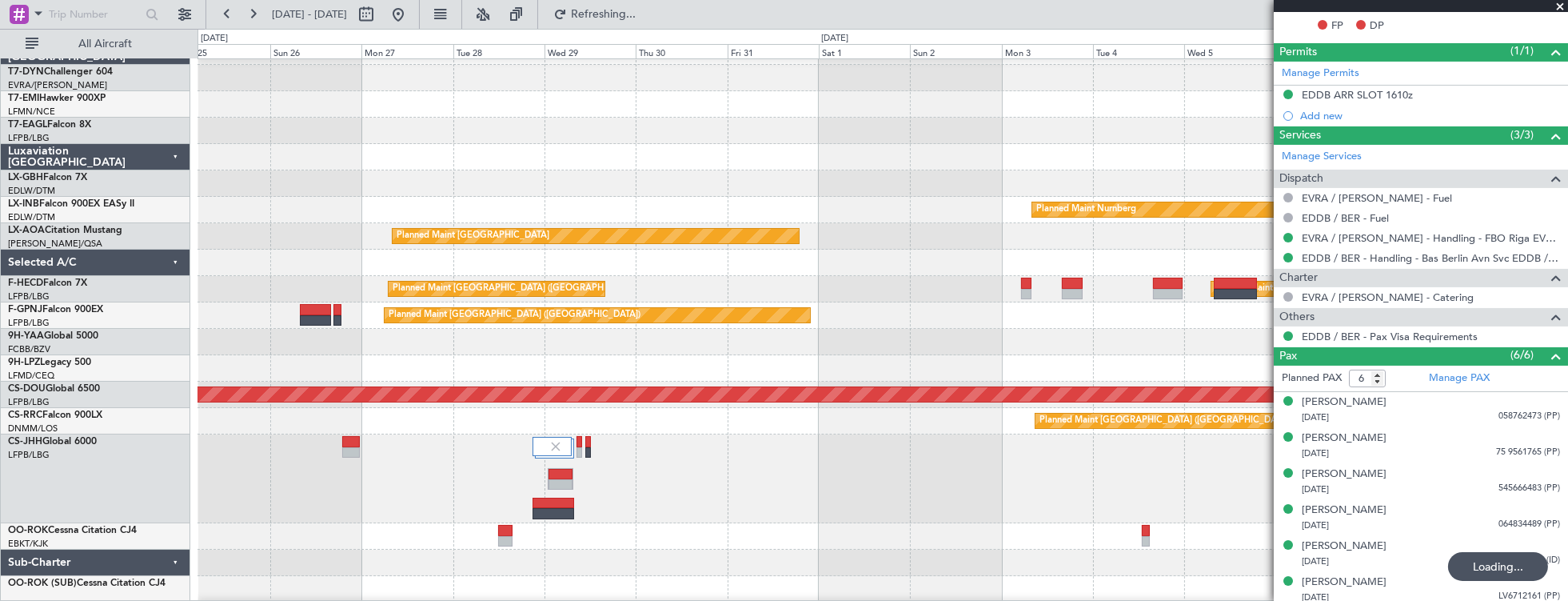
click at [374, 493] on div "Planned Maint Nurnberg Planned Maint [GEOGRAPHIC_DATA] No Crew Planned Maint [G…" at bounding box center [883, 333] width 1371 height 590
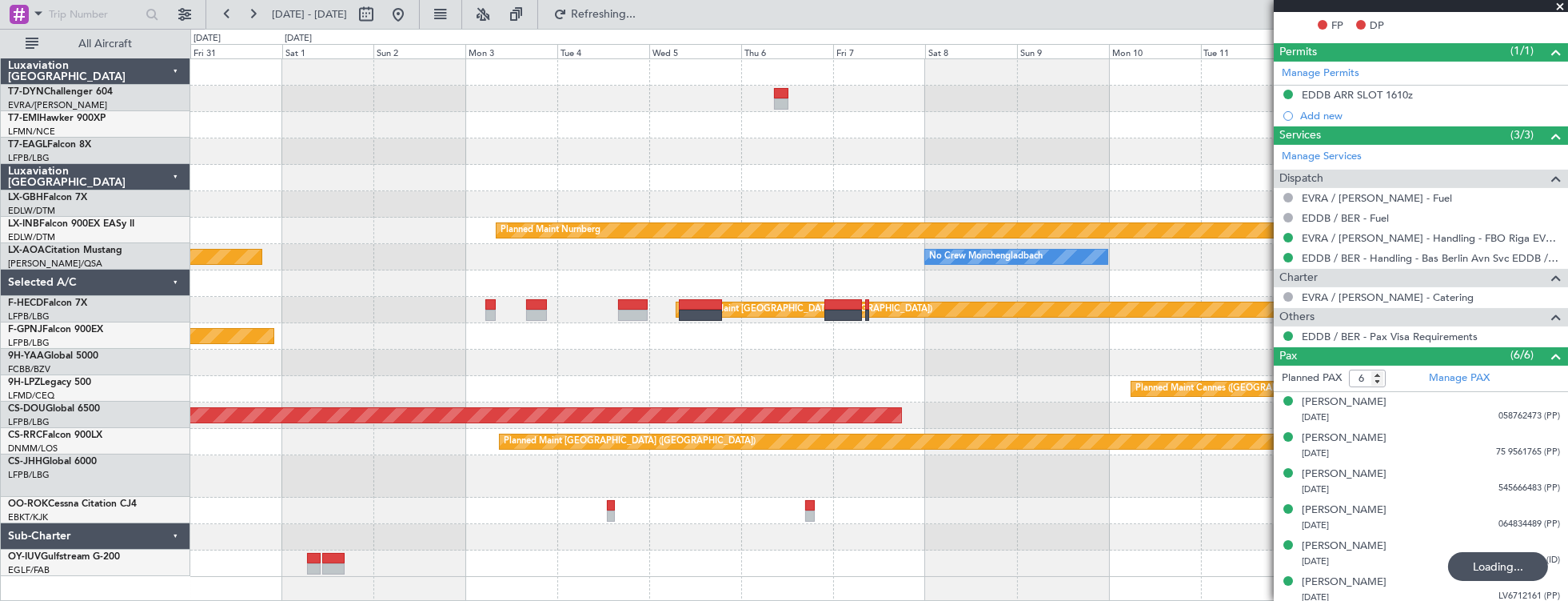
scroll to position [0, 0]
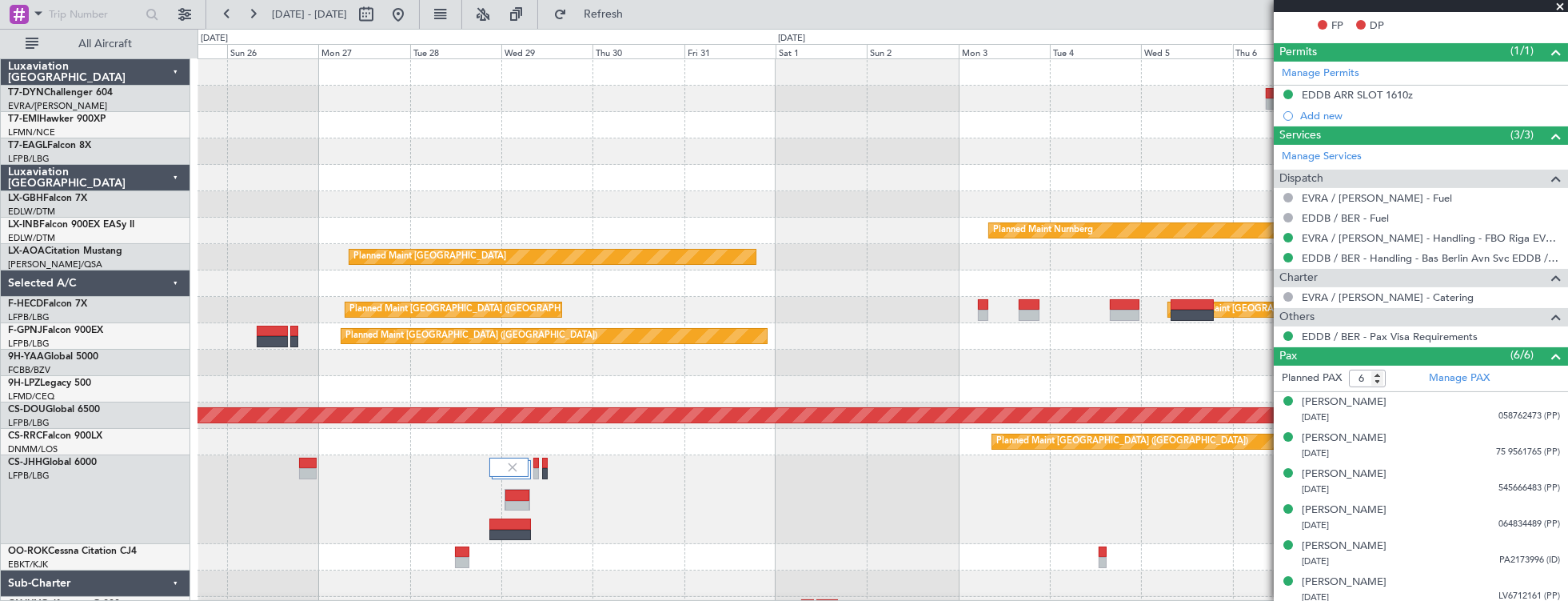
click at [1041, 126] on div "Planned Maint Riga (Riga Intl) Planned Maint Nurnberg Planned Maint [GEOGRAPHIC…" at bounding box center [883, 341] width 1371 height 564
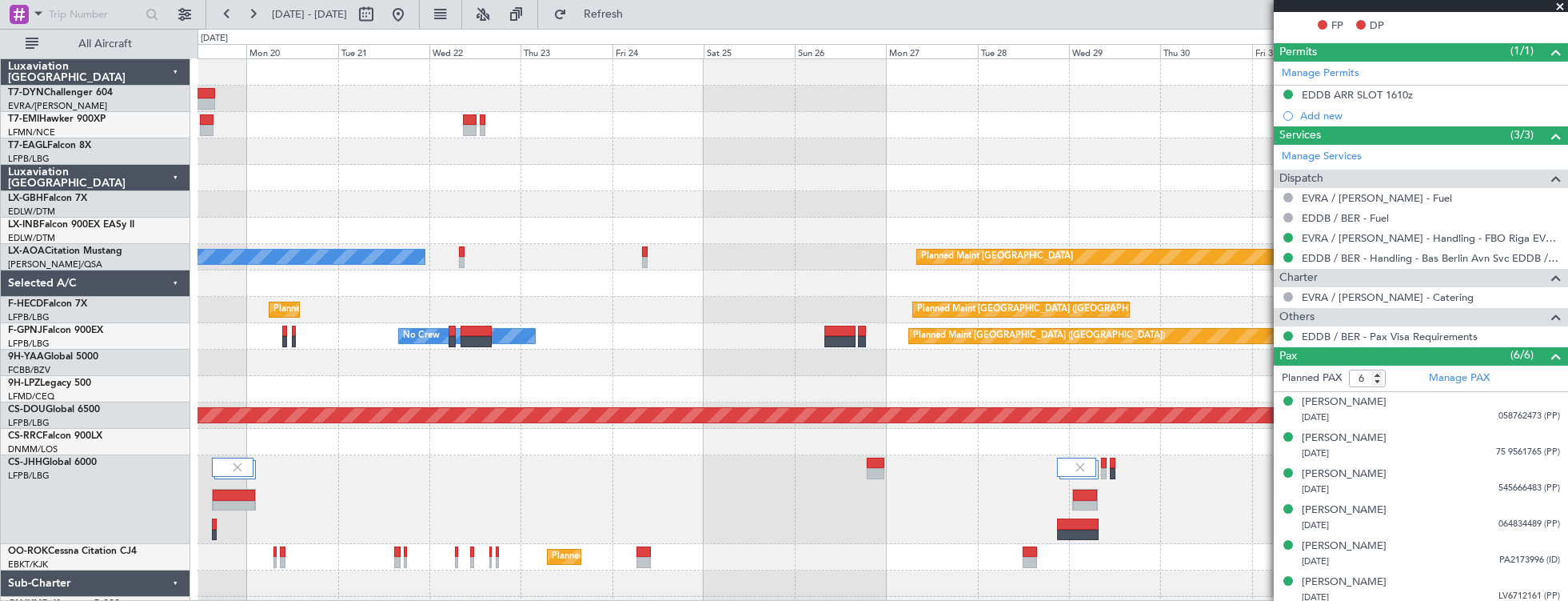
click at [1073, 133] on div "Planned Maint No Crew Planned Maint [GEOGRAPHIC_DATA] (Al Maktoum Intl) Planned…" at bounding box center [883, 341] width 1371 height 564
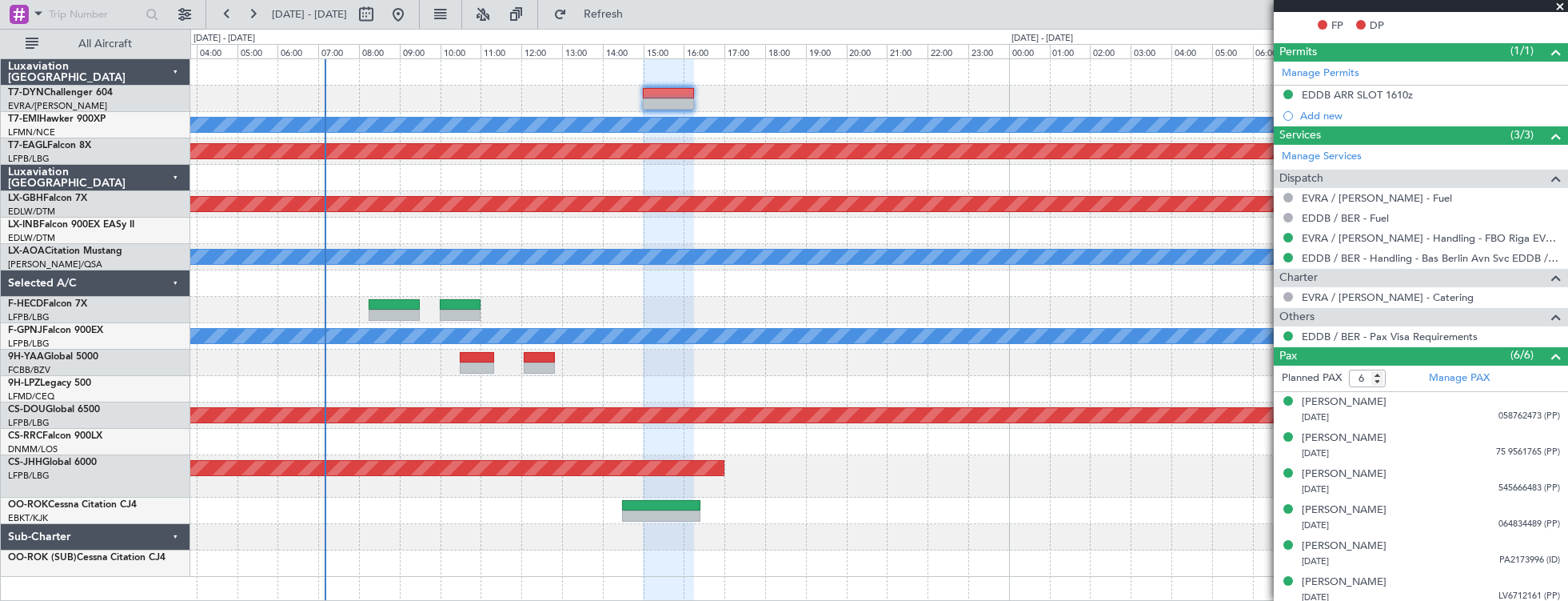
click at [839, 99] on div at bounding box center [879, 98] width 1378 height 26
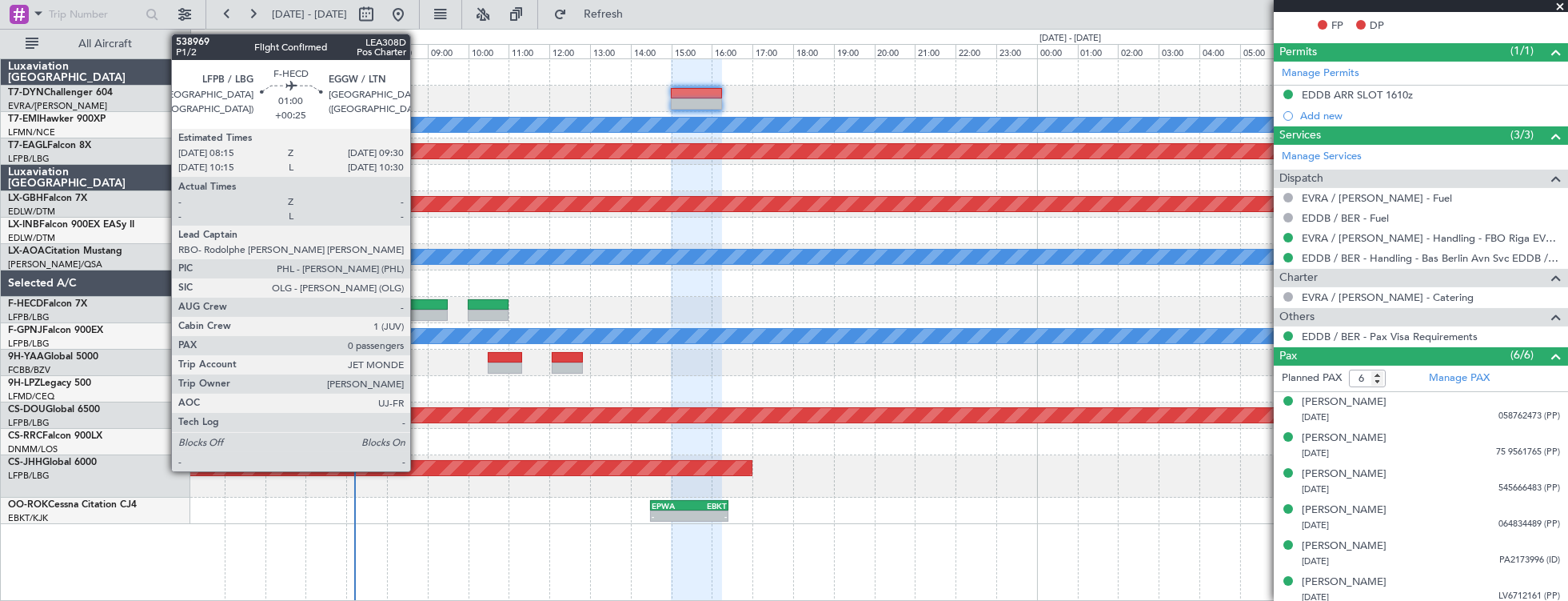
click at [418, 308] on div at bounding box center [421, 305] width 51 height 11
type input "+00:25"
type input "0"
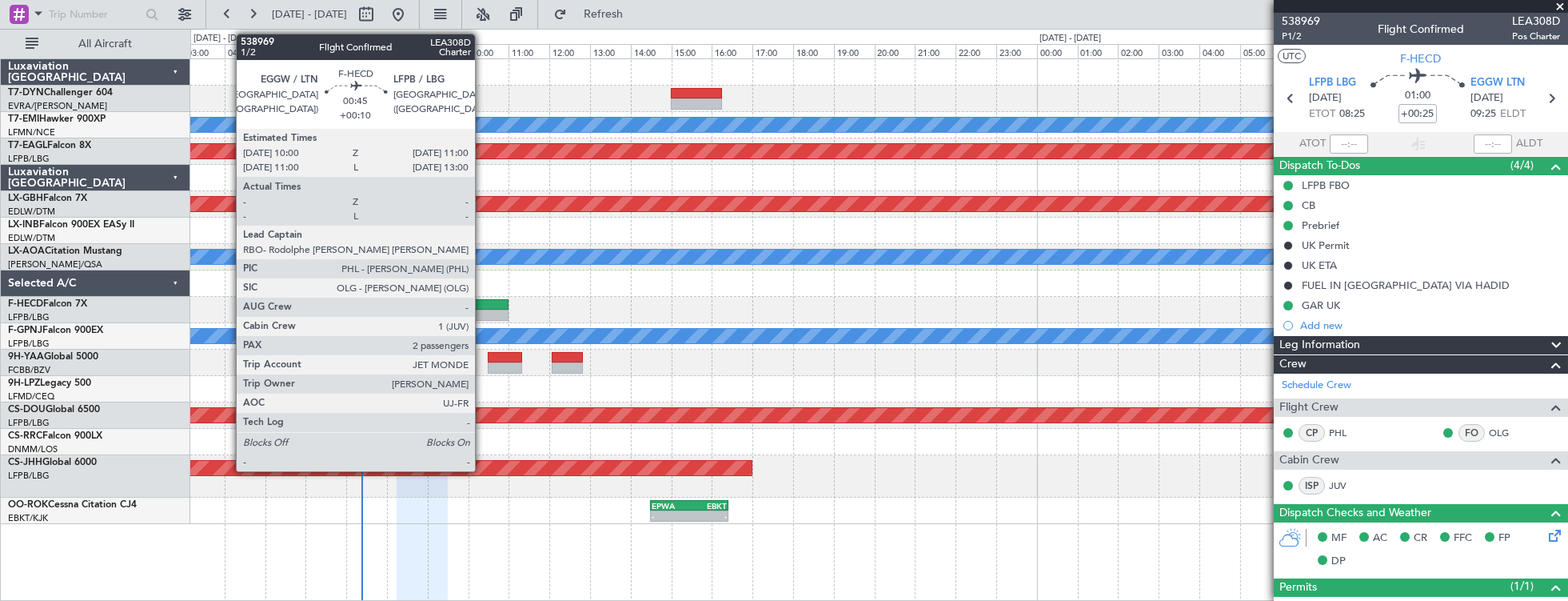
click at [483, 310] on div at bounding box center [487, 315] width 41 height 11
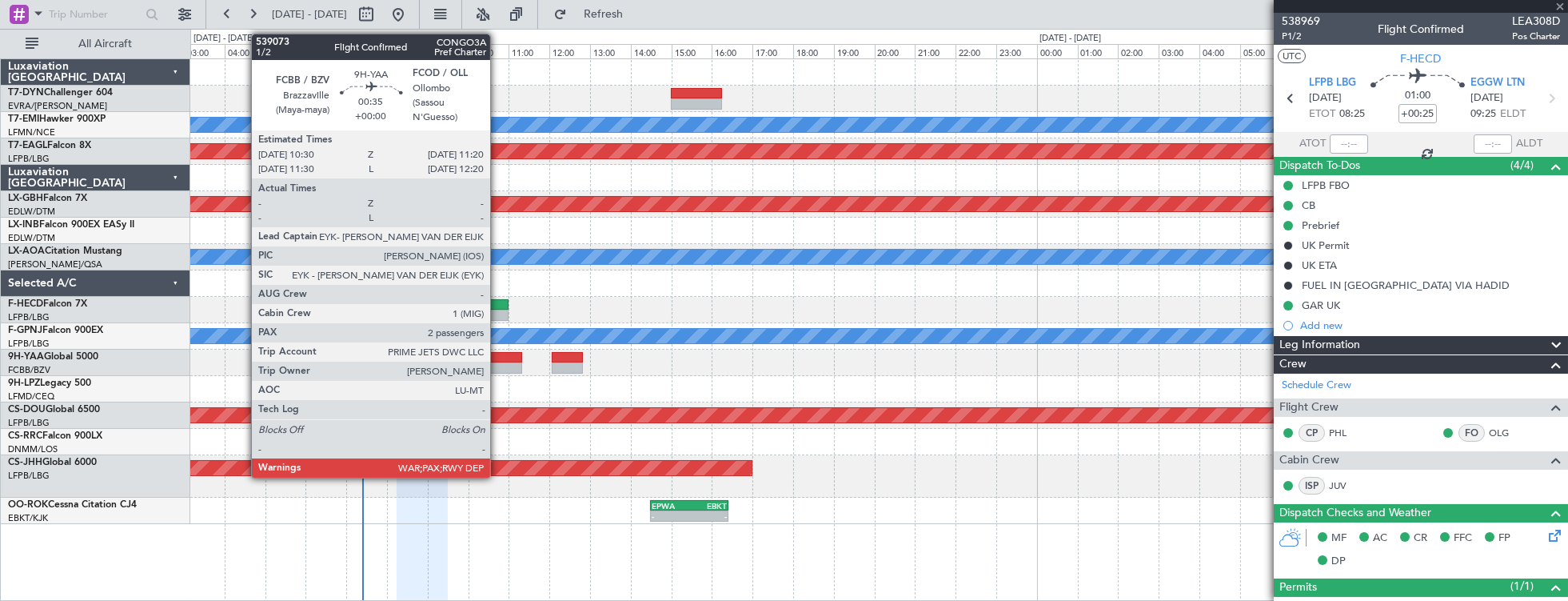
type input "+00:10"
type input "2"
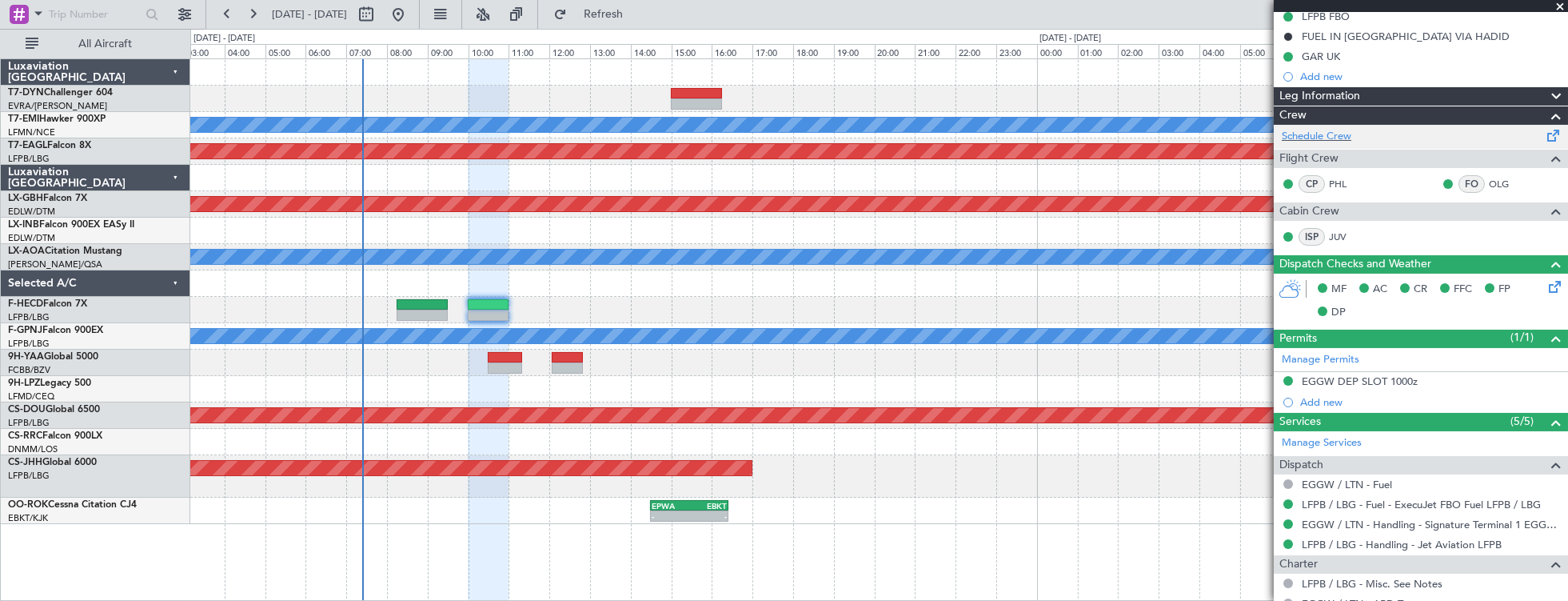
scroll to position [412, 0]
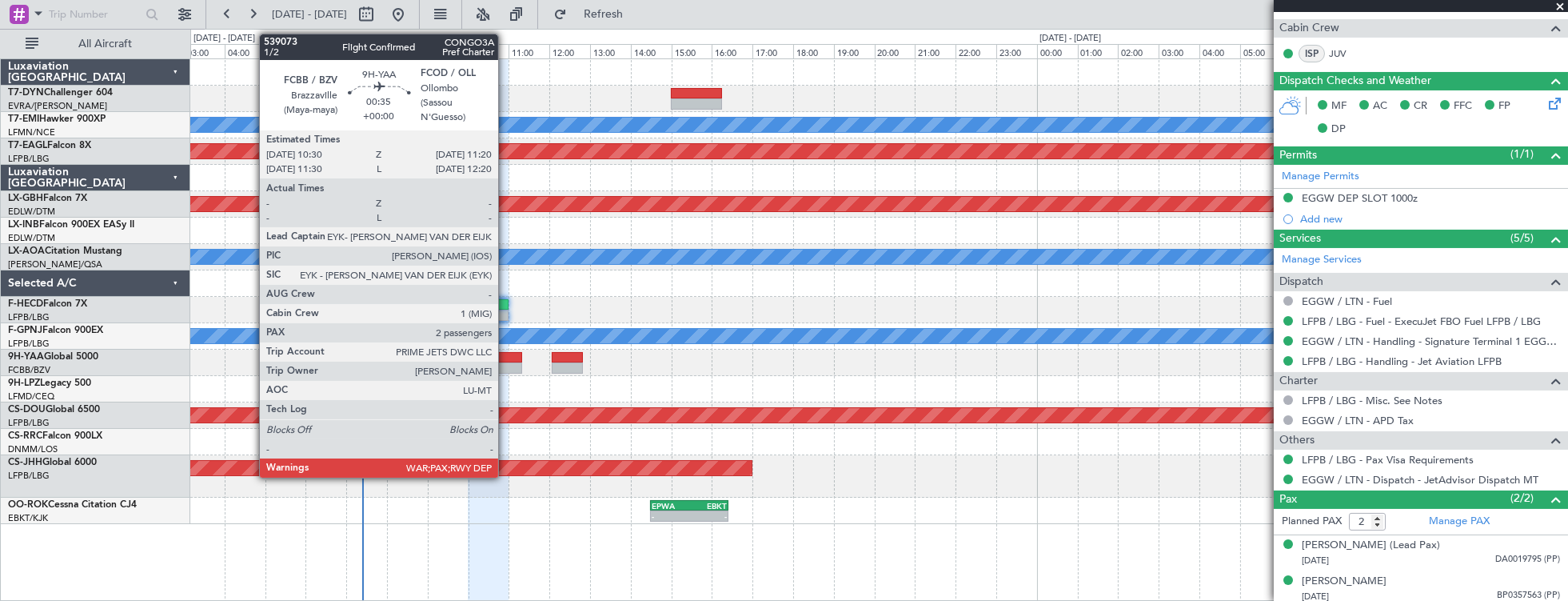
click at [506, 362] on div at bounding box center [505, 368] width 34 height 11
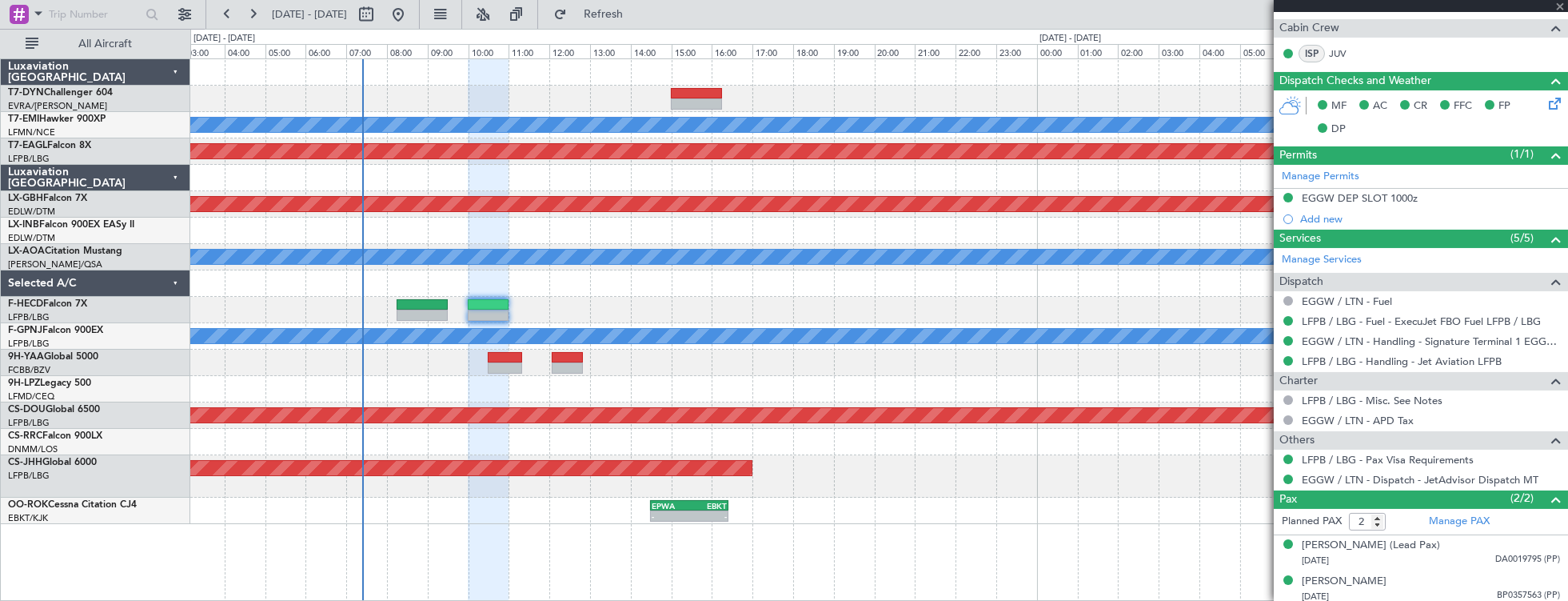
scroll to position [0, 0]
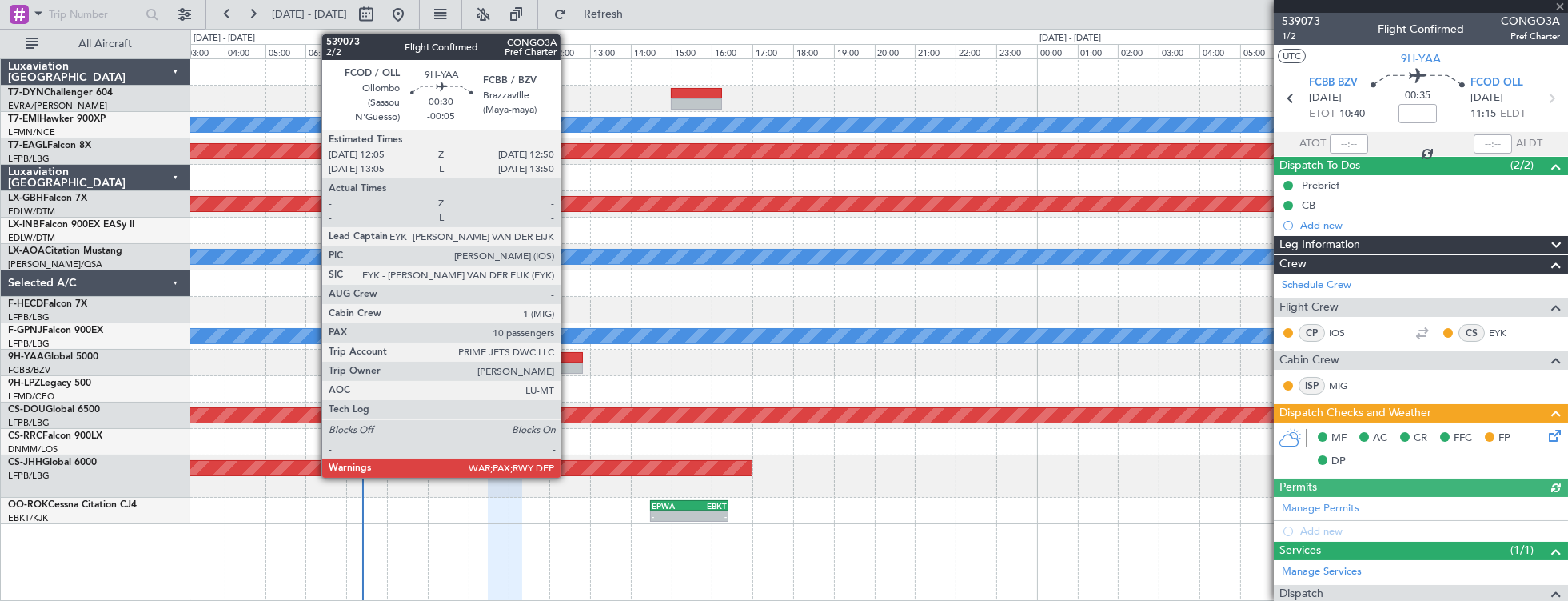
click at [568, 364] on div at bounding box center [567, 368] width 32 height 11
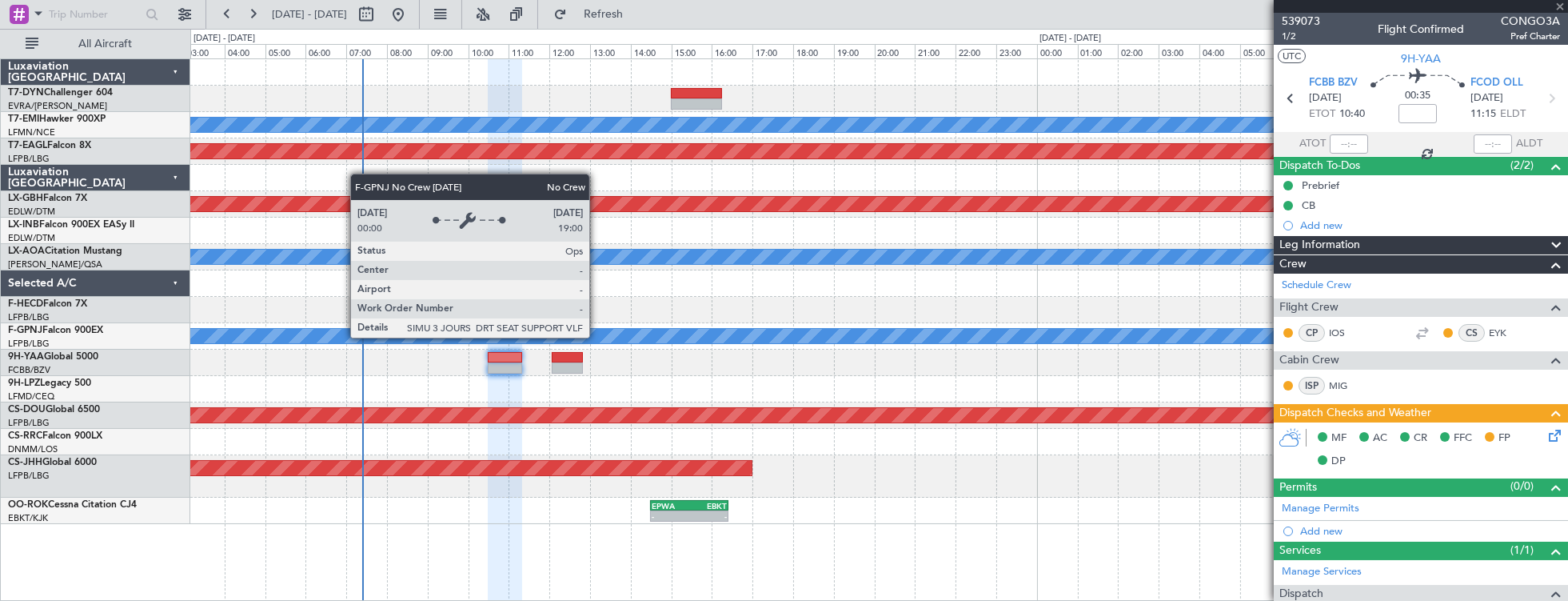
type input "-00:05"
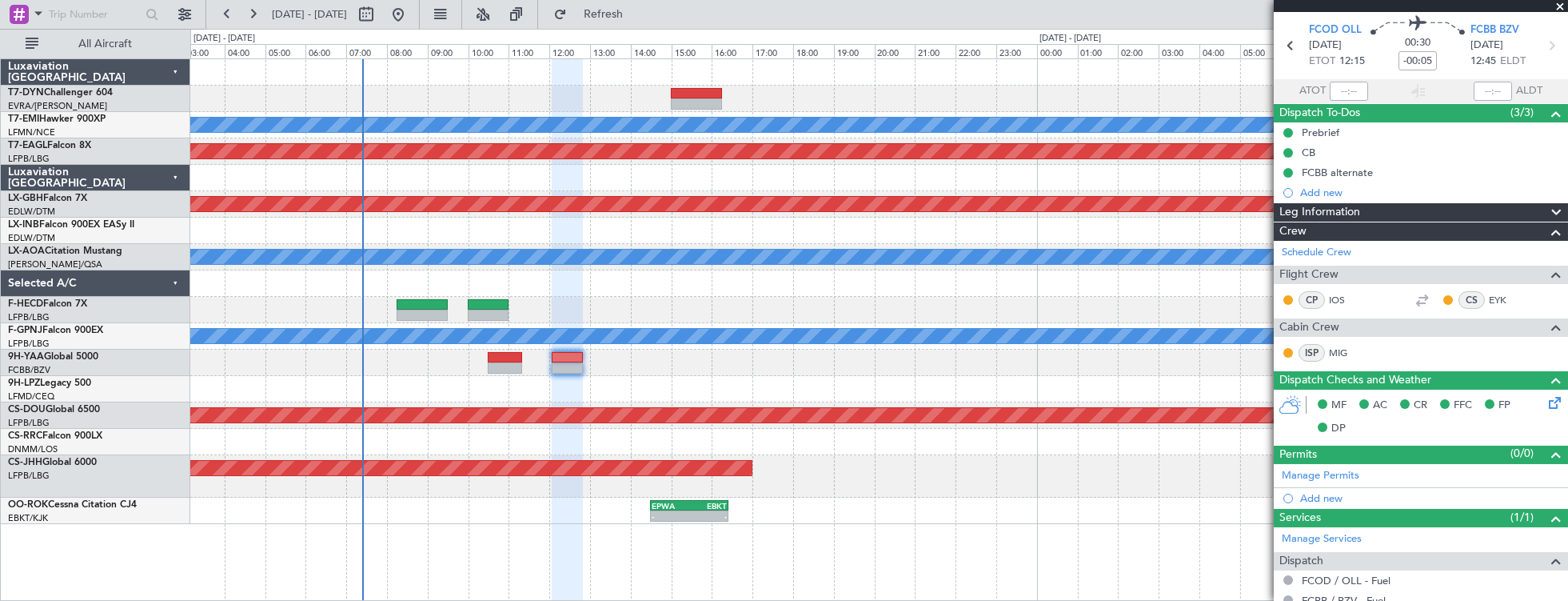
scroll to position [222, 0]
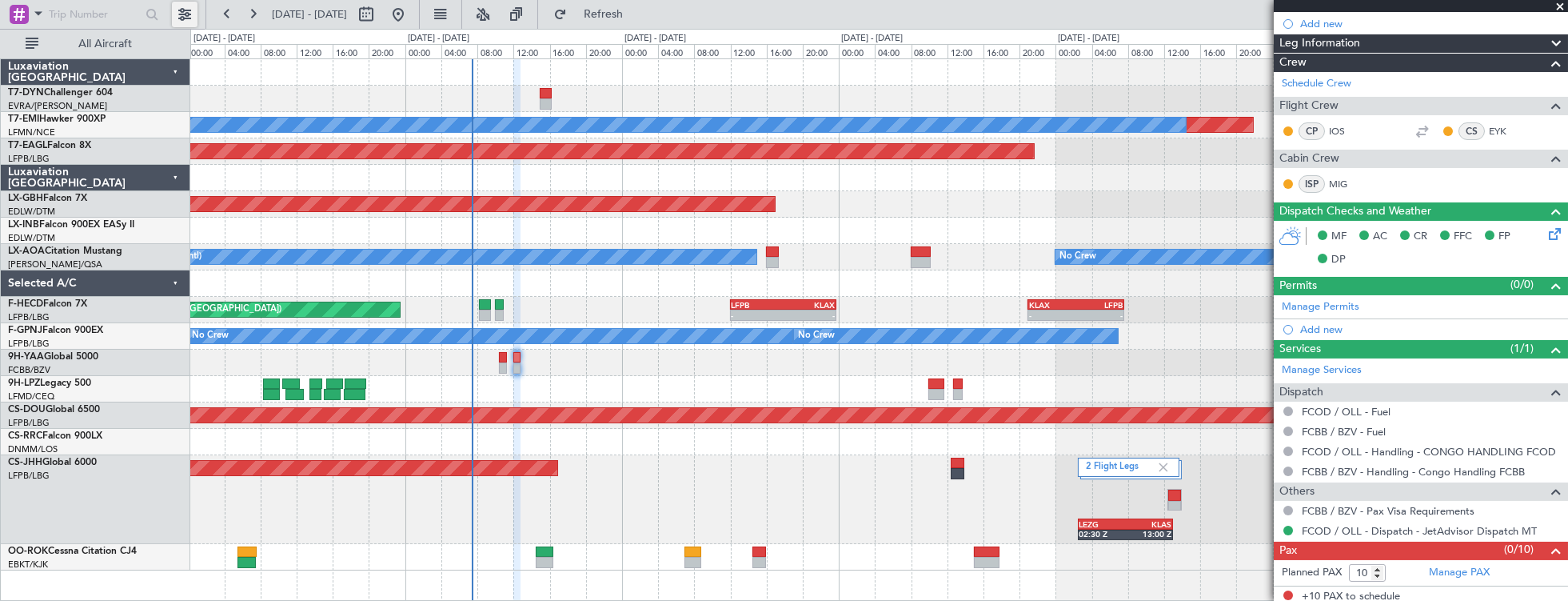
click at [186, 11] on button at bounding box center [185, 14] width 25 height 25
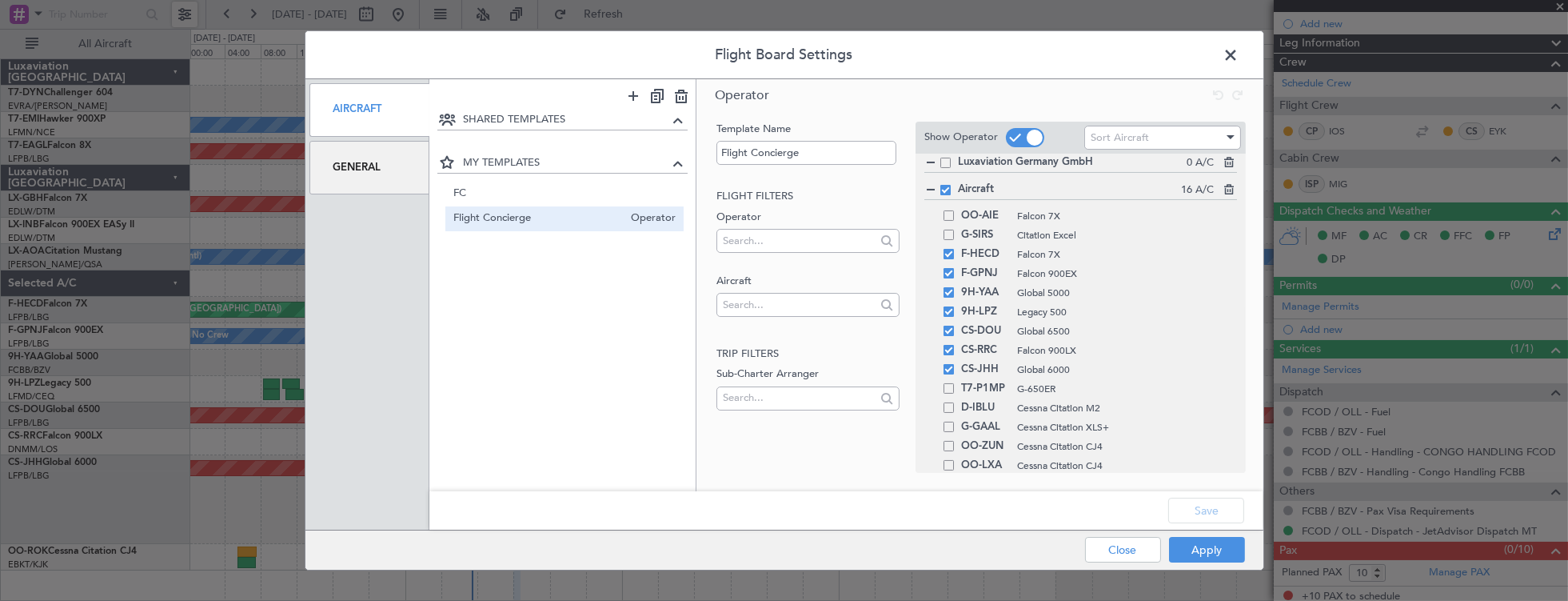
scroll to position [574, 0]
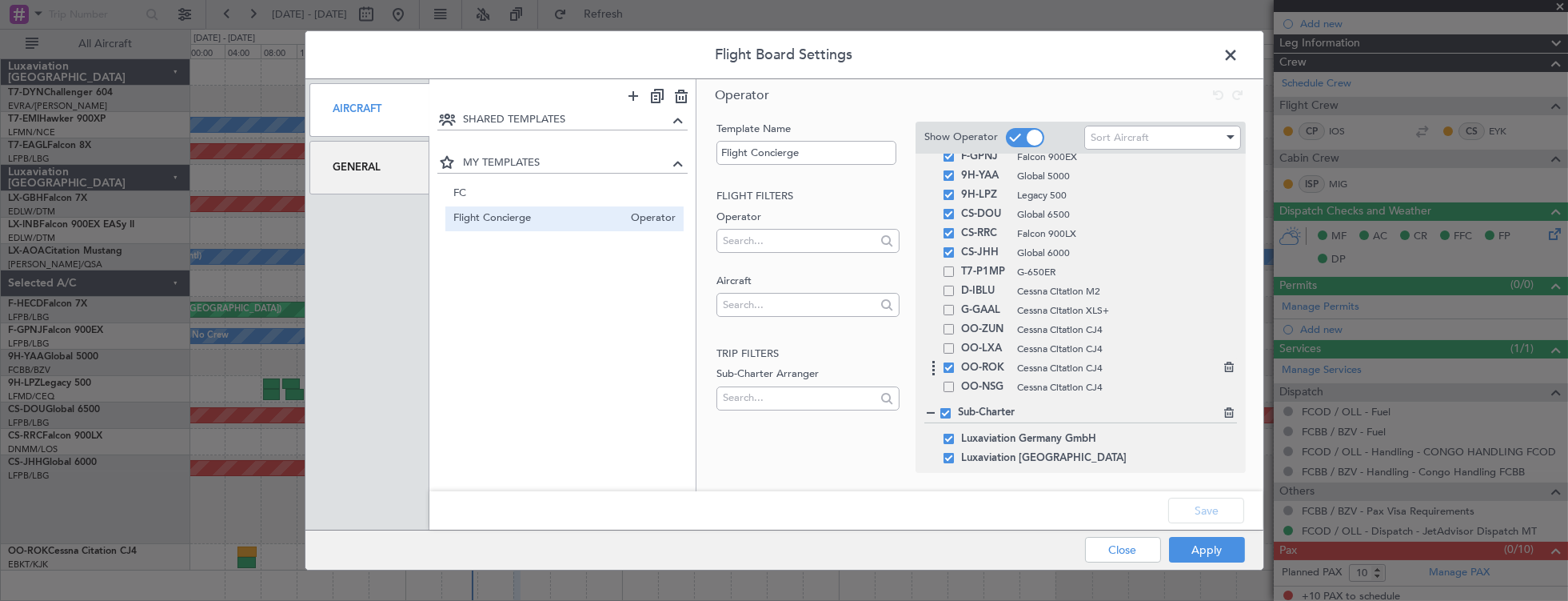
click at [947, 366] on span at bounding box center [949, 368] width 11 height 11
click at [955, 362] on input "checkbox" at bounding box center [955, 362] width 0 height 0
click at [1229, 523] on button "Save" at bounding box center [1206, 510] width 76 height 25
click at [1227, 524] on div "Apply Close" at bounding box center [1132, 550] width 232 height 39
click at [1227, 524] on button "Apply" at bounding box center [1207, 550] width 76 height 25
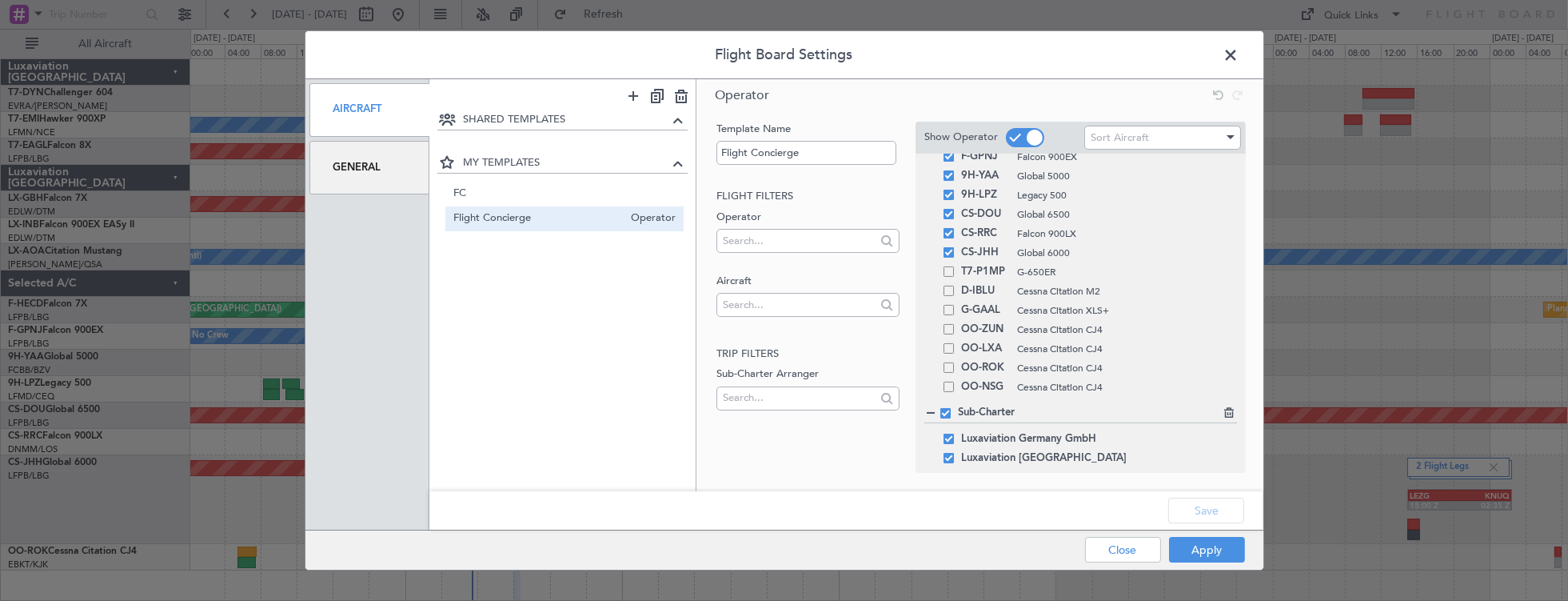
type input "0"
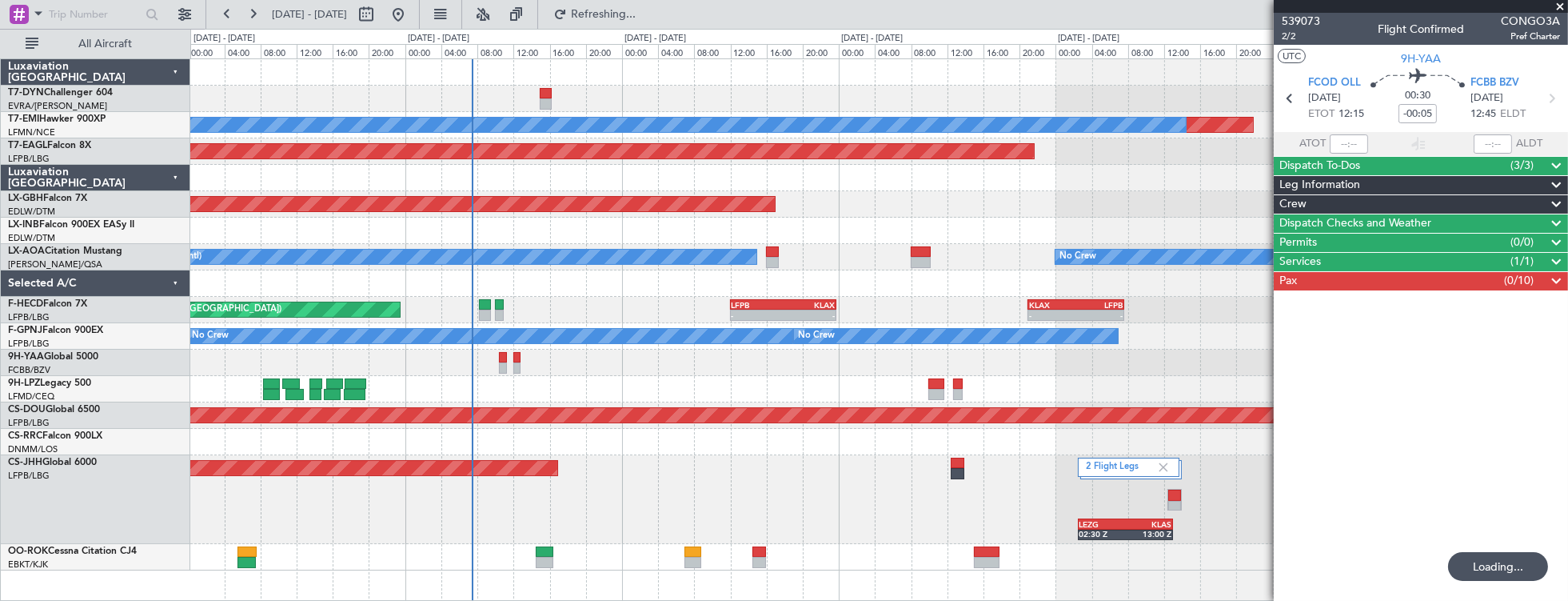
scroll to position [0, 0]
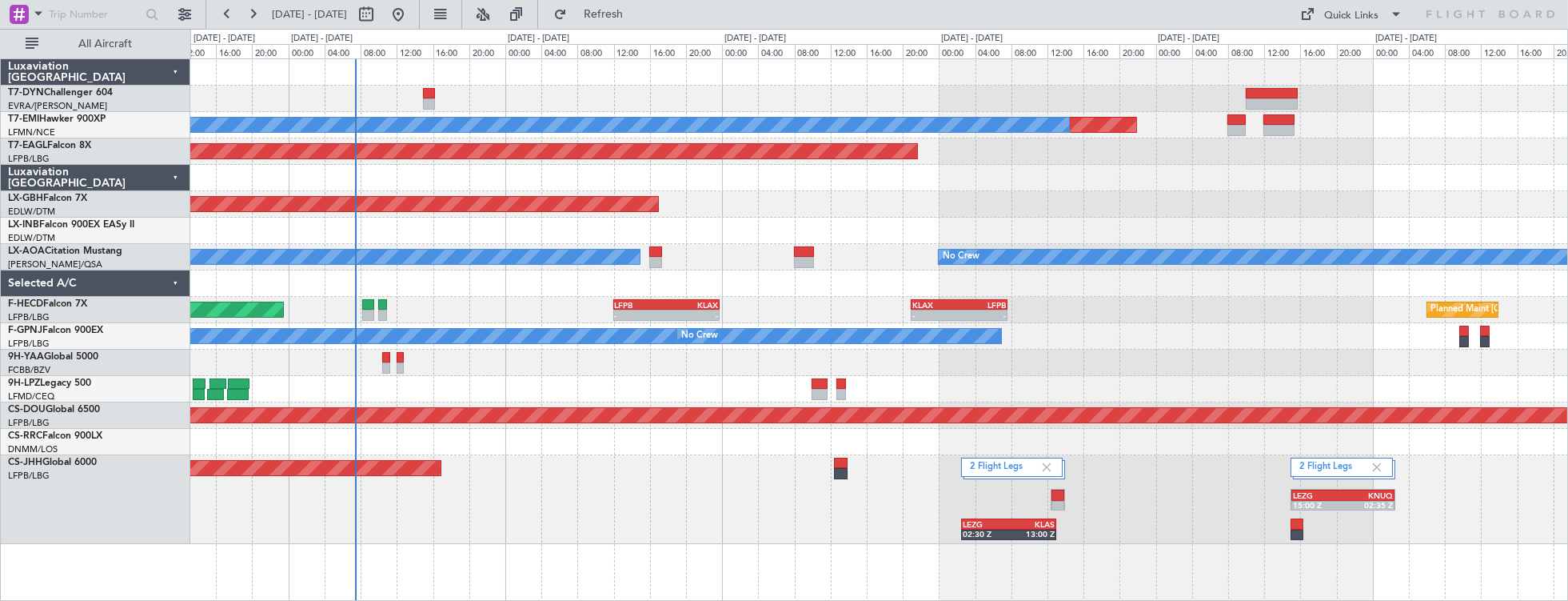
click at [1075, 475] on div "2 Flight Legs 2 Flight Legs Planned Maint [GEOGRAPHIC_DATA] ([GEOGRAPHIC_DATA])…" at bounding box center [879, 499] width 1378 height 89
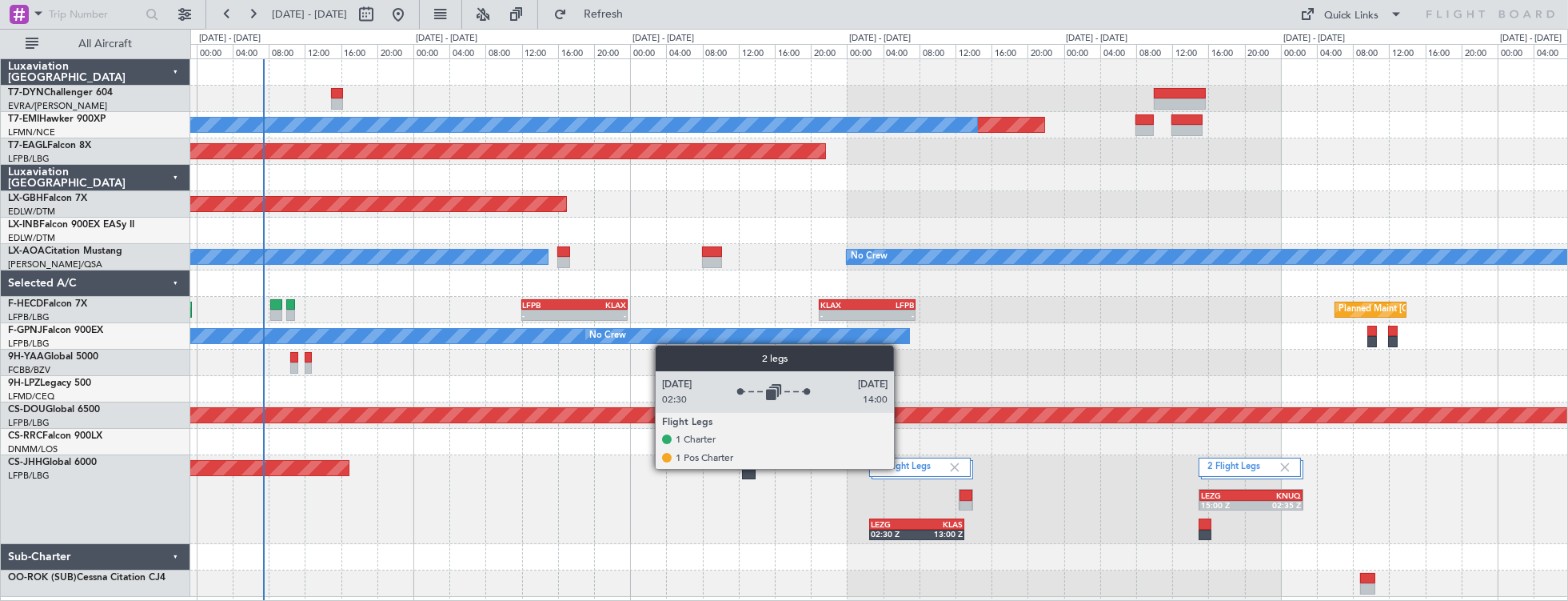
click at [902, 468] on label "2 Flight Legs" at bounding box center [912, 467] width 69 height 14
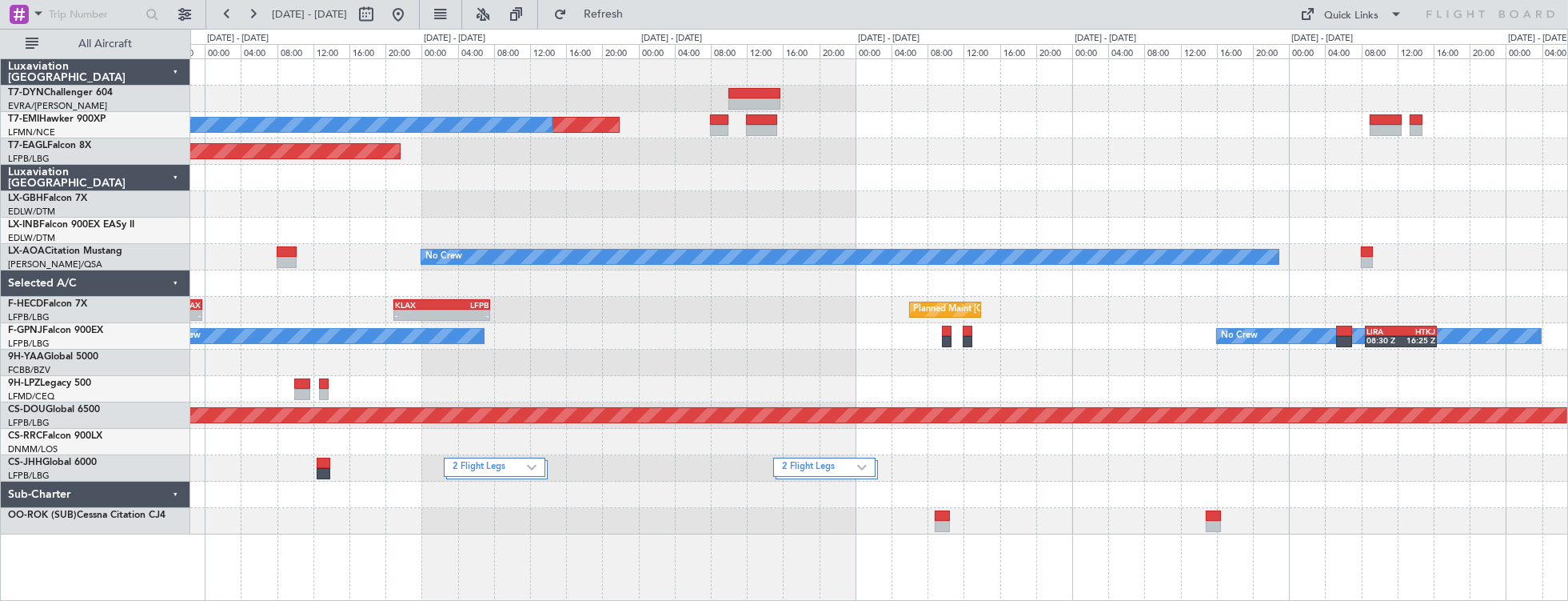
click at [872, 490] on div "Planned Maint No Crew Planned Maint [GEOGRAPHIC_DATA] (Al Maktoum Intl) Planned…" at bounding box center [879, 296] width 1378 height 475
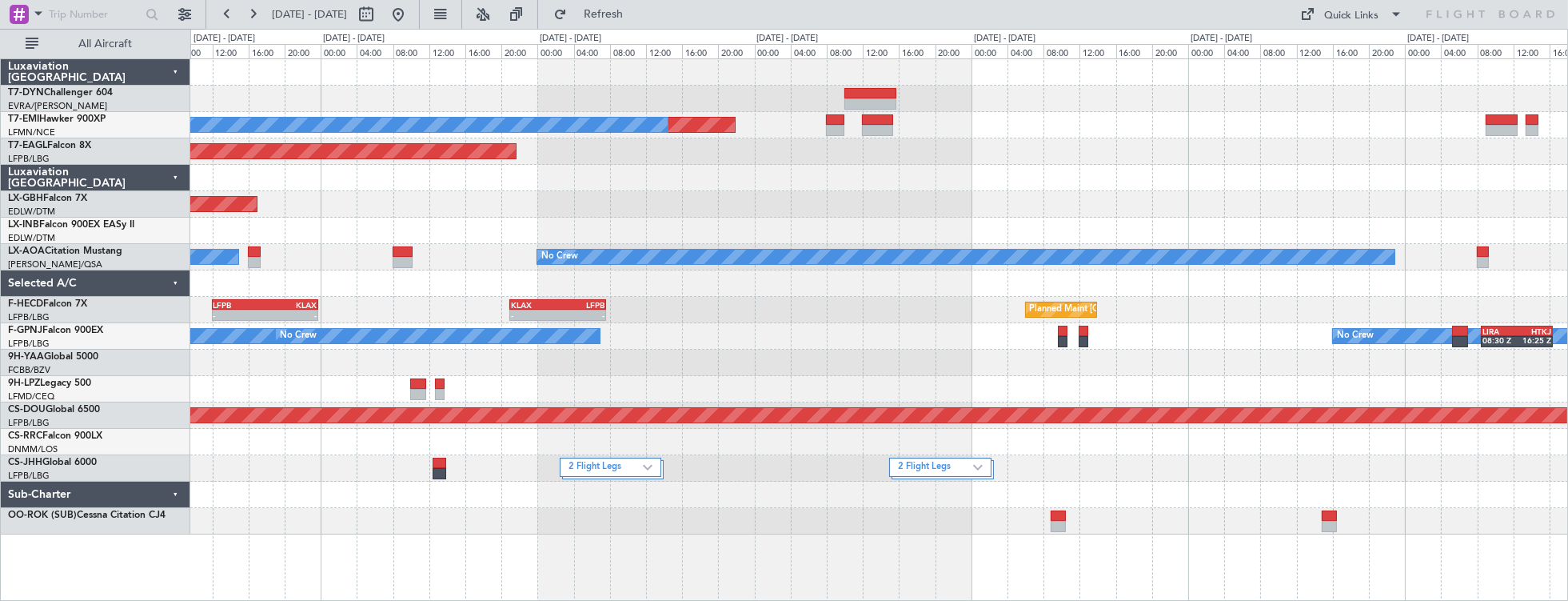
click at [1291, 474] on div "Planned Maint No Crew Planned Maint [GEOGRAPHIC_DATA] (Al Maktoum Intl) Planned…" at bounding box center [879, 296] width 1378 height 475
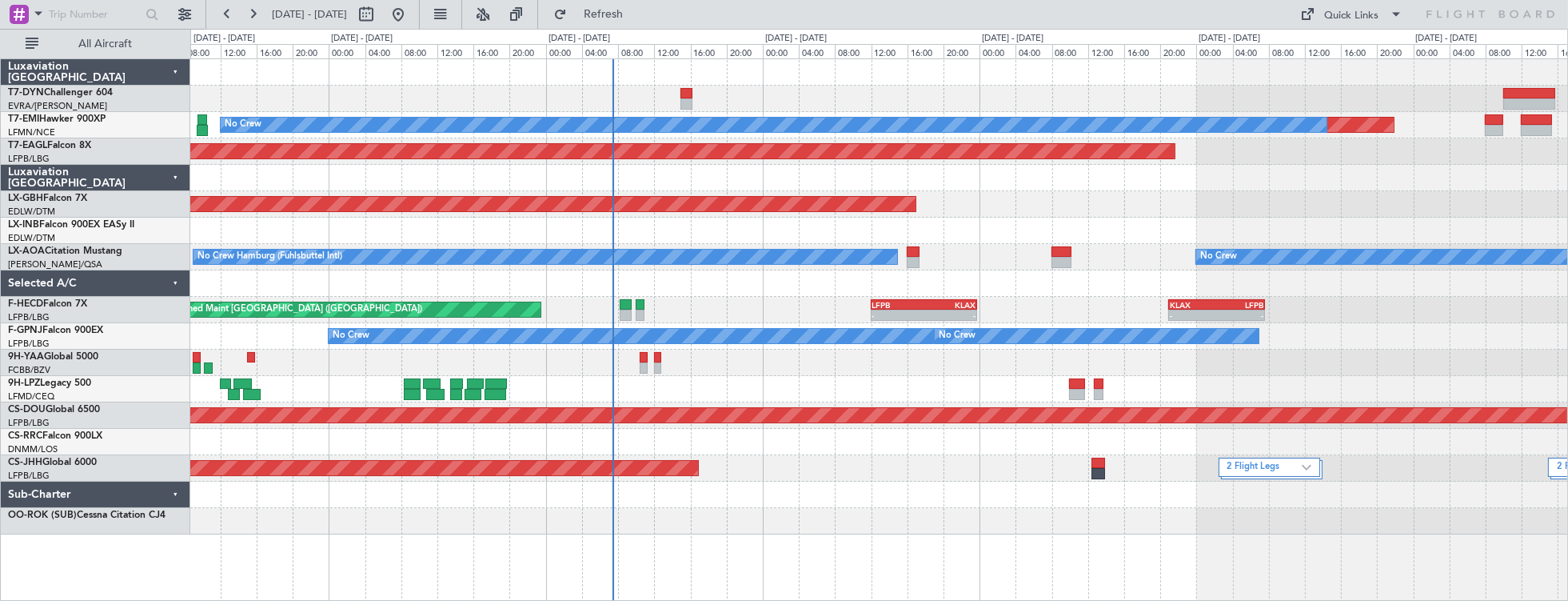
click at [1024, 510] on div "Planned Maint No Crew Planned Maint [GEOGRAPHIC_DATA] (Al Maktoum Intl) Planned…" at bounding box center [879, 296] width 1378 height 475
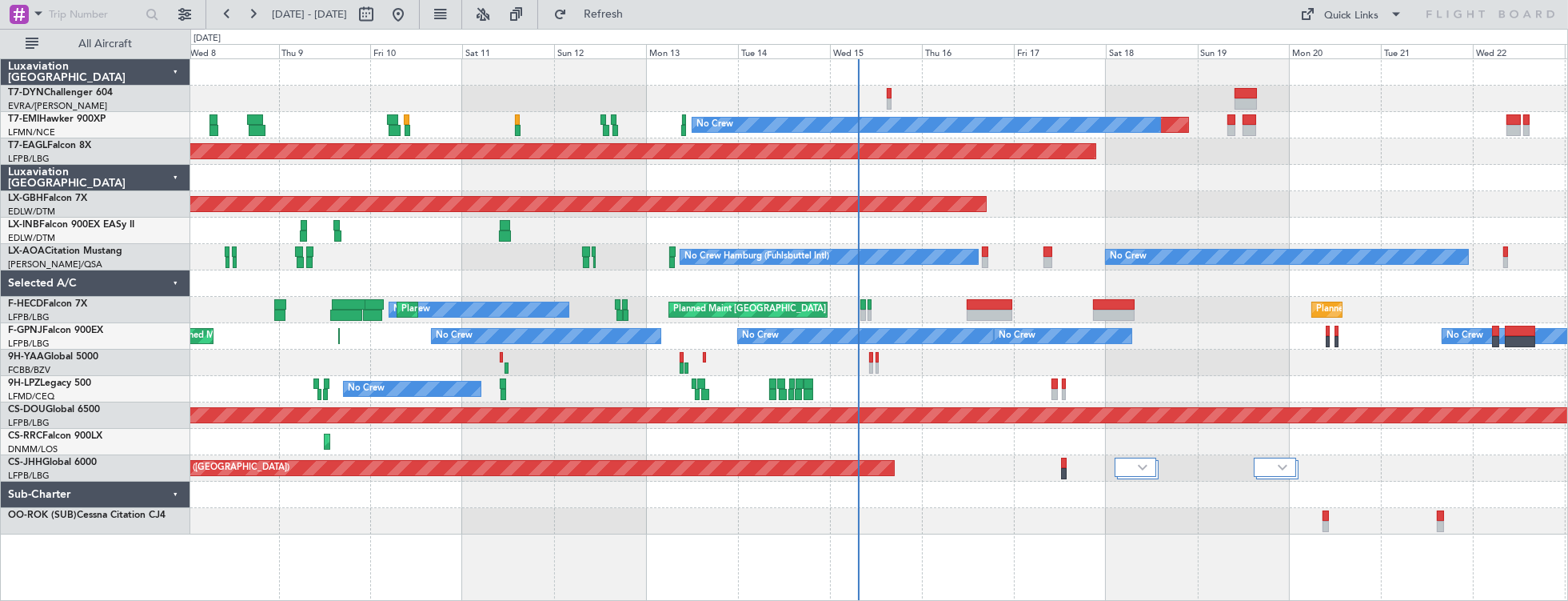
click at [912, 455] on div "Planned Maint No Crew Planned Maint [GEOGRAPHIC_DATA] (Al Maktoum Intl) Planned…" at bounding box center [879, 330] width 1378 height 543
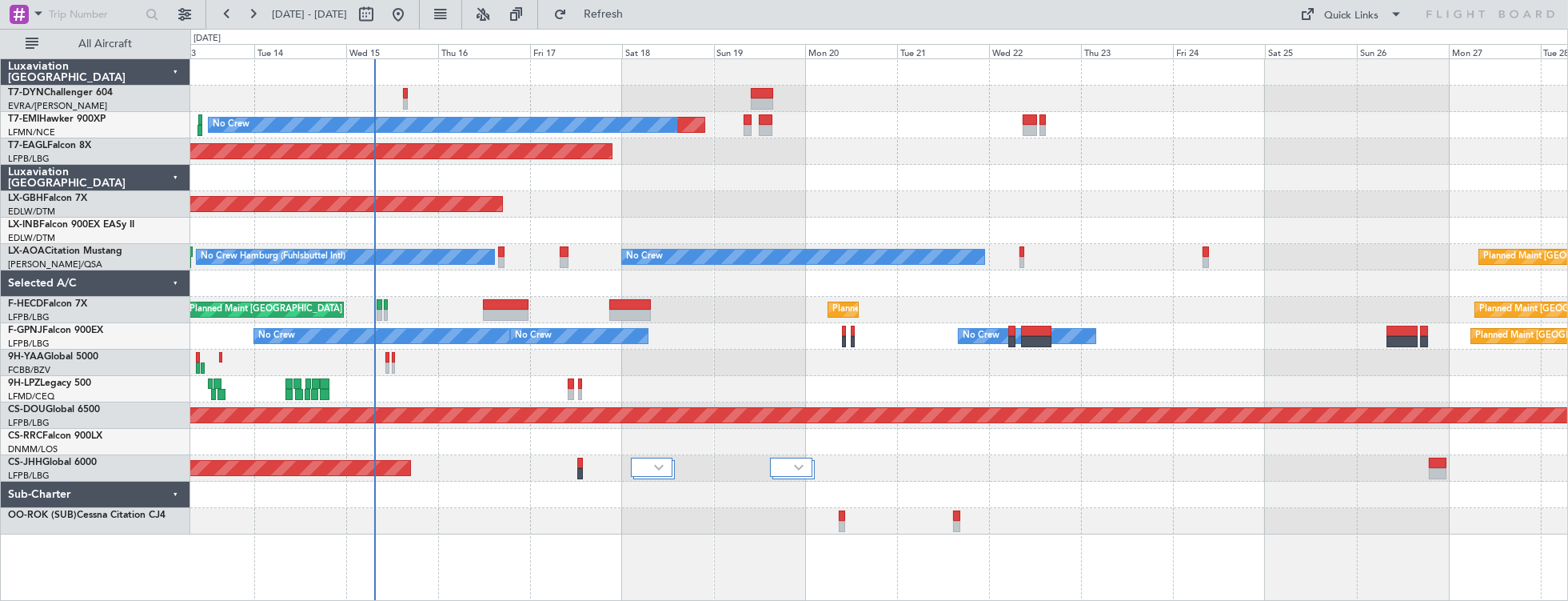
click at [466, 79] on div at bounding box center [879, 72] width 1378 height 26
click at [936, 203] on div "Planned Maint Nurnberg" at bounding box center [879, 204] width 1378 height 26
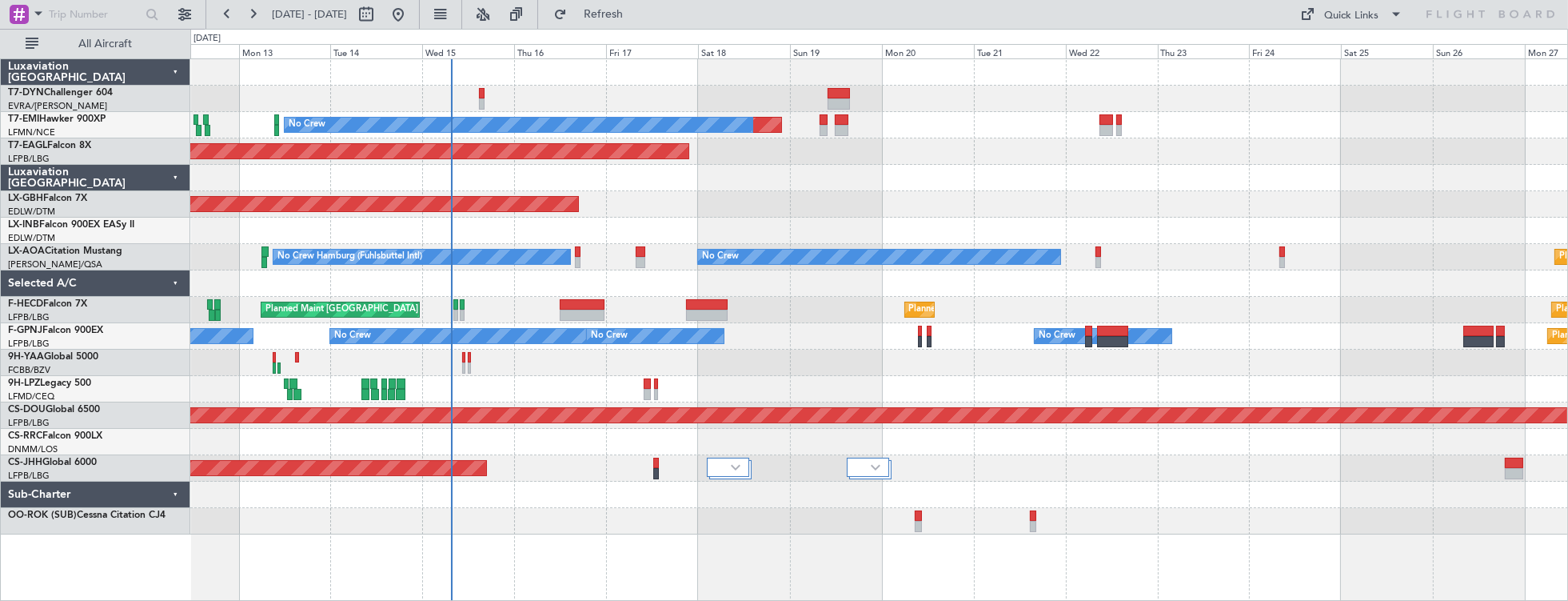
click at [725, 508] on div at bounding box center [879, 521] width 1378 height 26
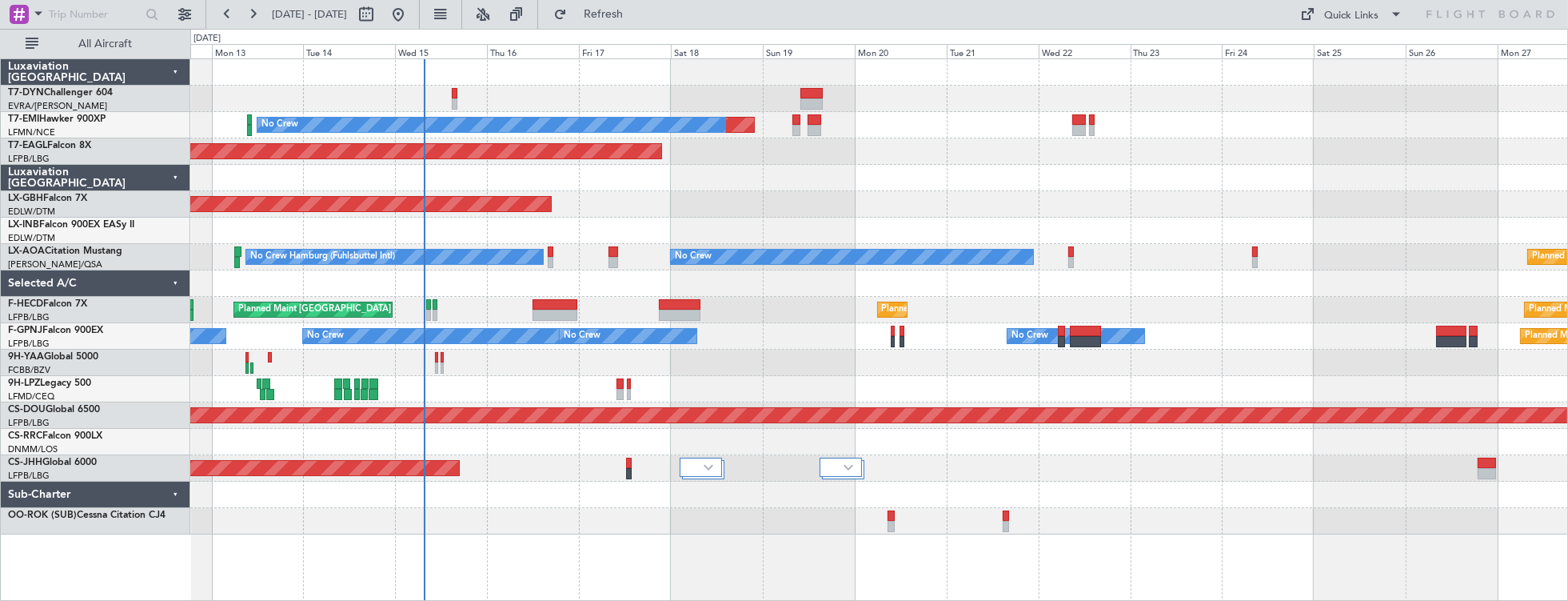
click at [886, 515] on div at bounding box center [879, 521] width 1378 height 26
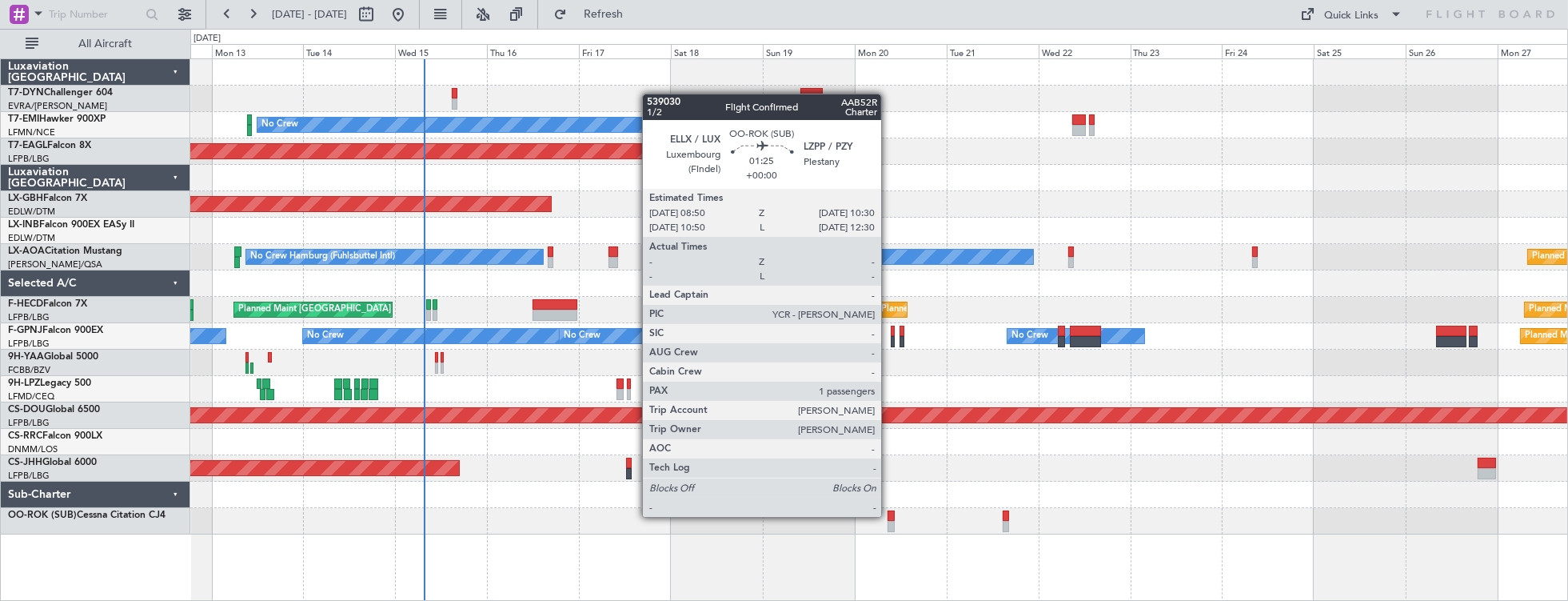
click at [889, 515] on div at bounding box center [890, 515] width 6 height 11
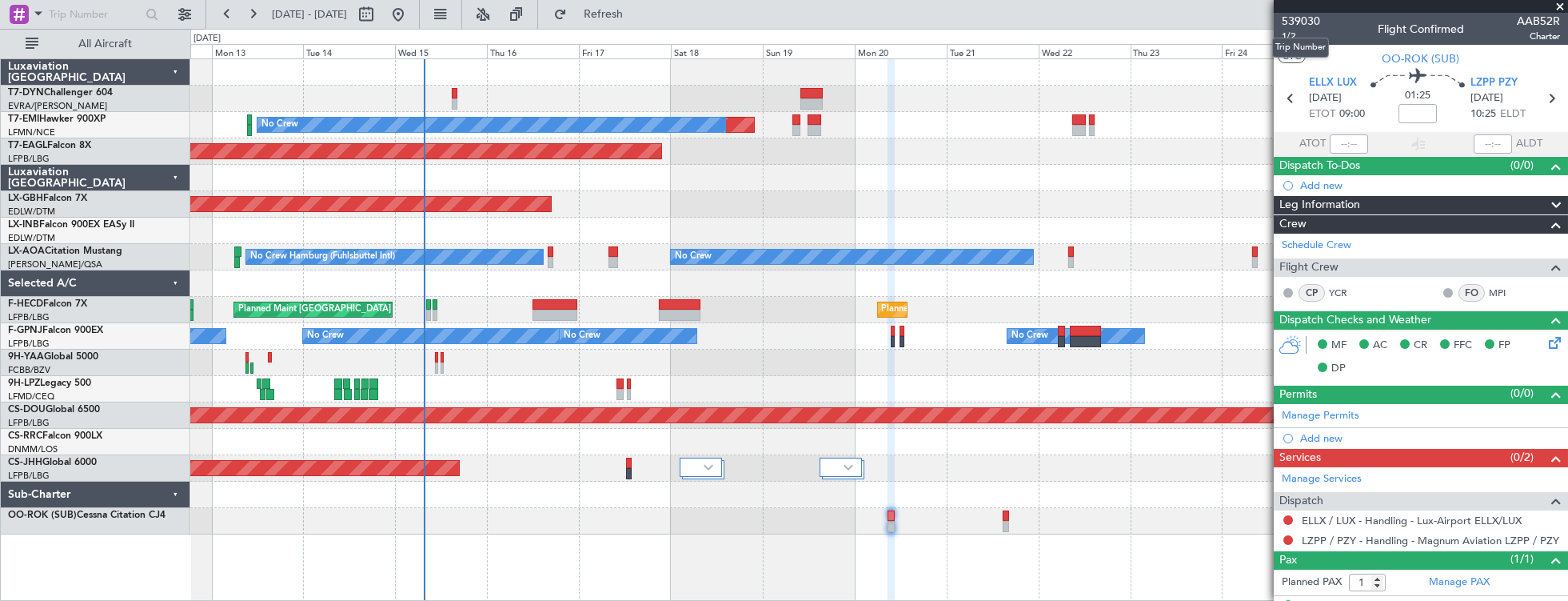
click at [1290, 35] on mat-tooltip-component "Trip Number" at bounding box center [1301, 47] width 79 height 42
click at [1288, 39] on span "1/2" at bounding box center [1301, 36] width 39 height 14
click at [1297, 22] on span "539030" at bounding box center [1301, 21] width 39 height 17
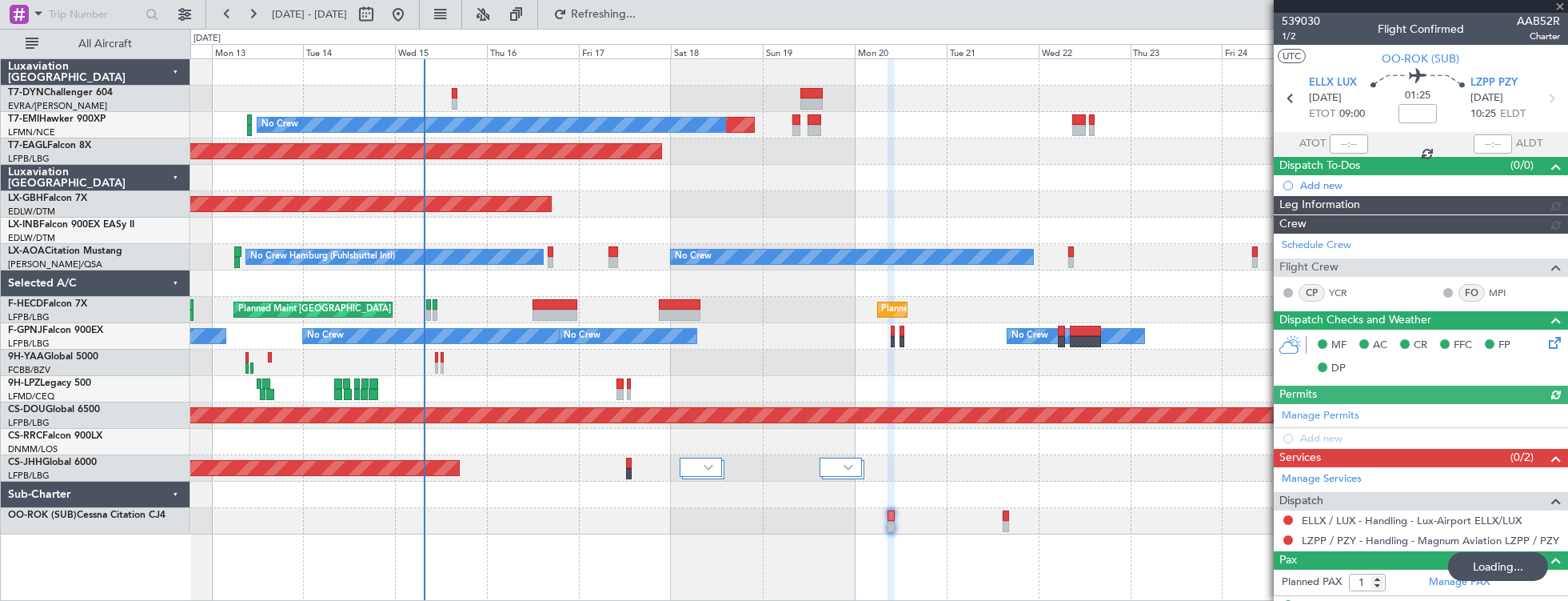
type input "-00:05"
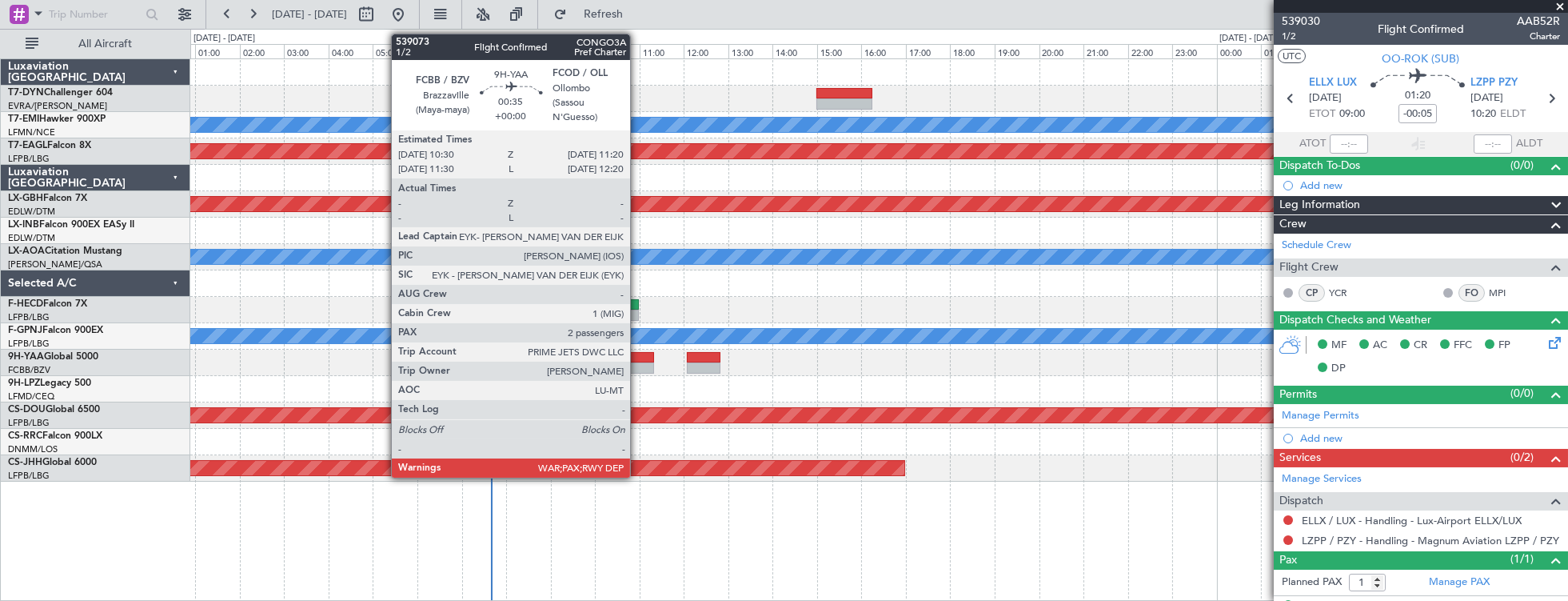
click at [638, 358] on div at bounding box center [635, 358] width 38 height 11
type input "2"
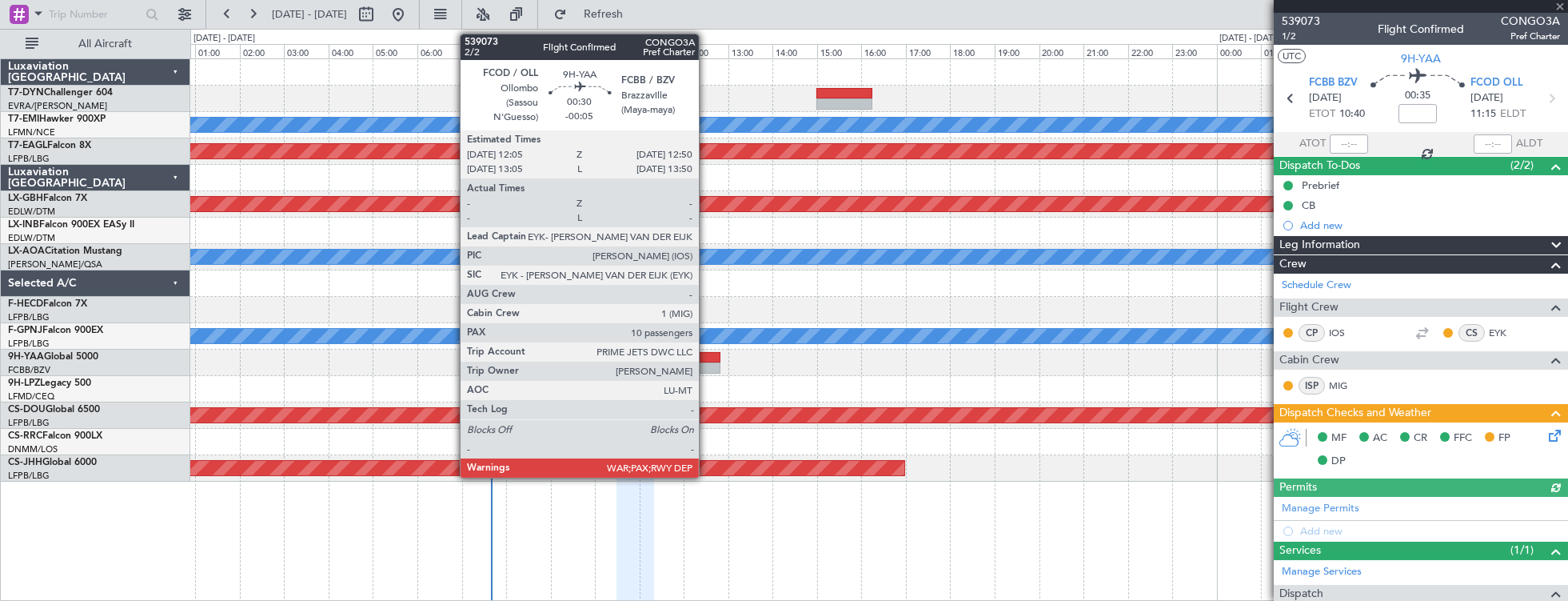
click at [707, 366] on div at bounding box center [703, 368] width 33 height 11
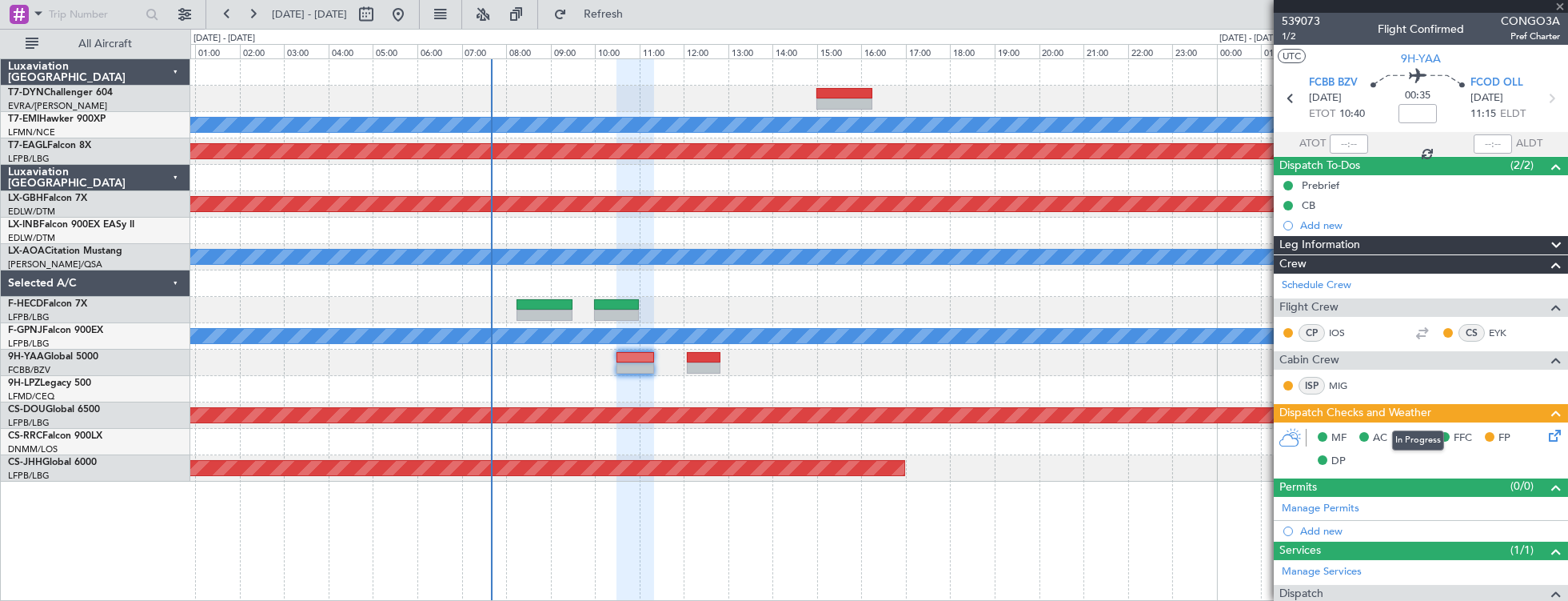
type input "-00:05"
type input "10"
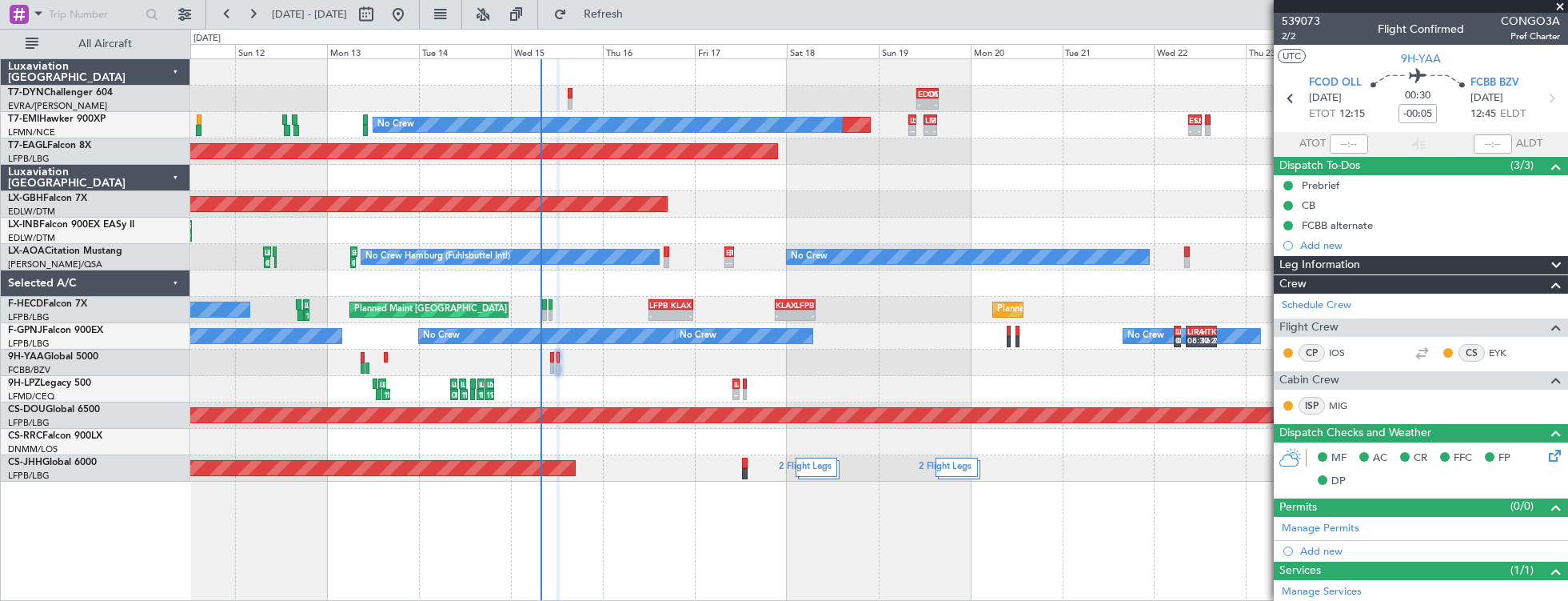
click at [663, 446] on div "- - EDDB 10:00 Z OMDW 15:45 Z Planned Maint No Crew - - LSZH 08:00 Z LMML 10:00…" at bounding box center [879, 330] width 1378 height 543
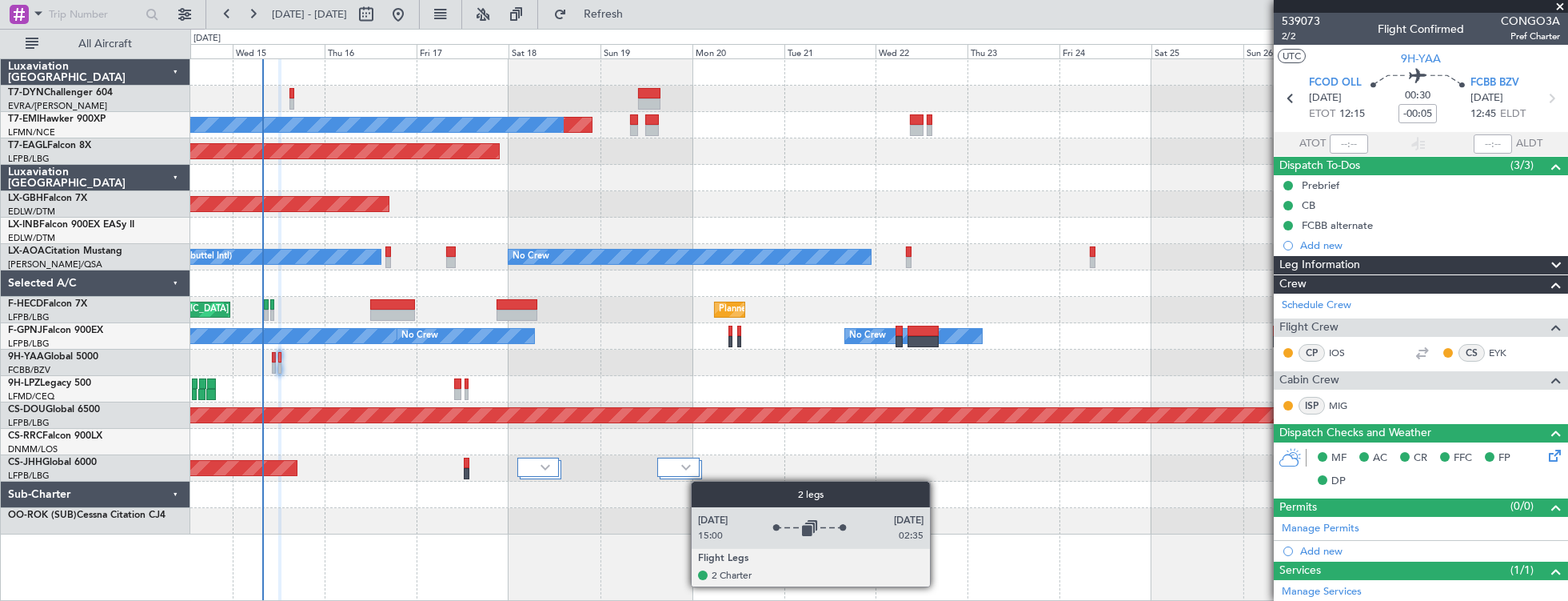
click at [675, 478] on div "Planned Maint No Crew Planned Maint Dubai (Al Maktoum Intl) Planned Maint Nurnb…" at bounding box center [879, 296] width 1378 height 475
